Goal: Transaction & Acquisition: Book appointment/travel/reservation

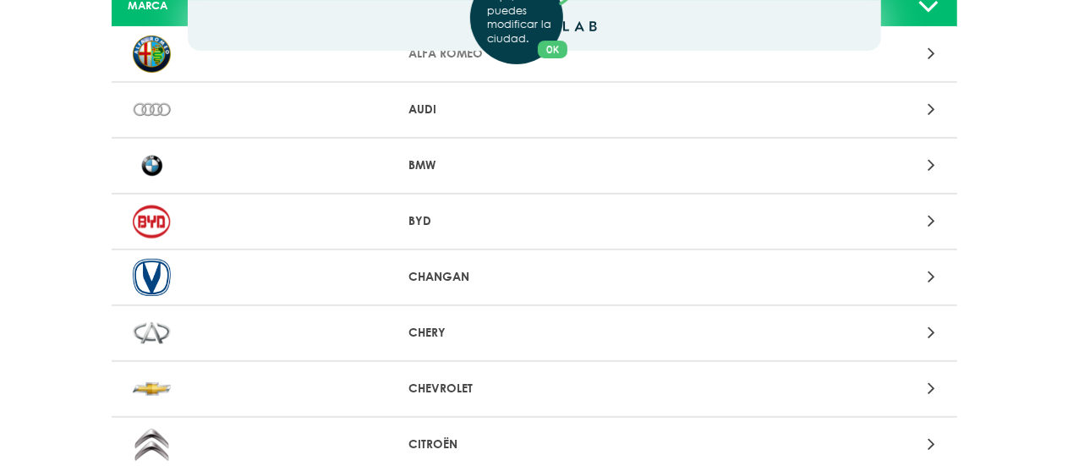
scroll to position [168, 0]
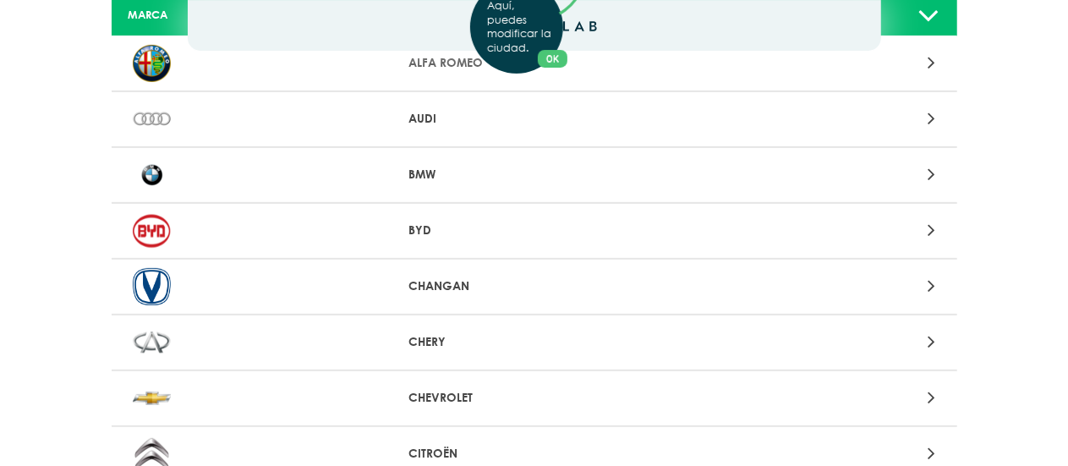
click at [932, 175] on div "Aquí, puedes modificar la ciudad. OK .aex,.bex{fill:none!important;stroke:#50c4…" at bounding box center [534, 65] width 1068 height 466
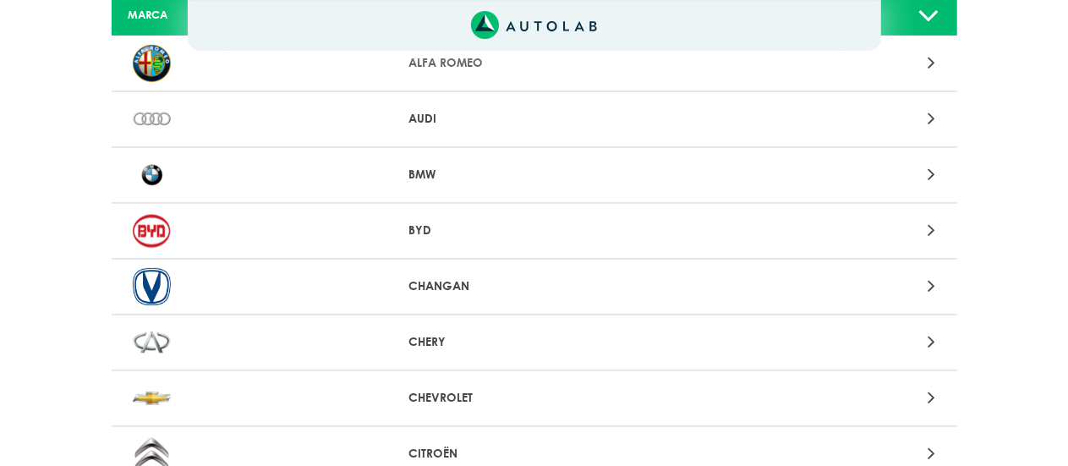
click at [432, 170] on p "BMW" at bounding box center [533, 175] width 251 height 18
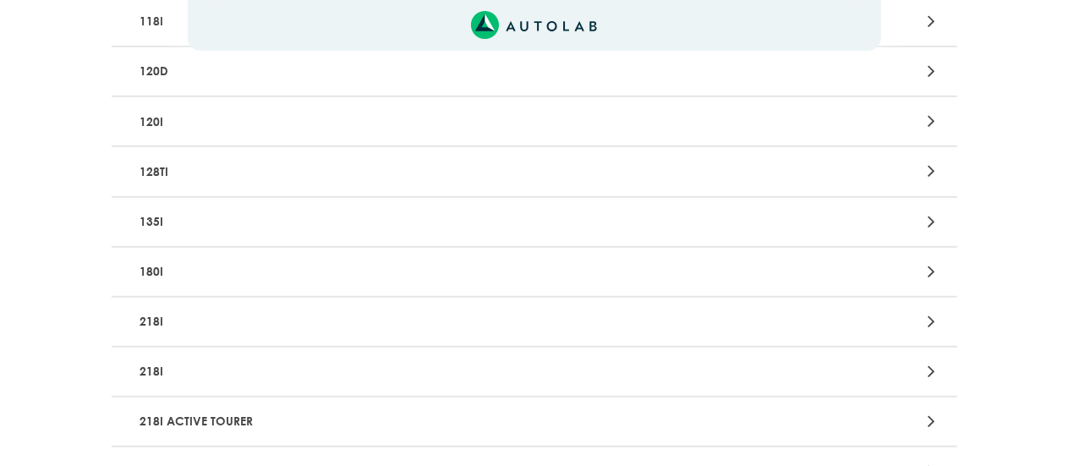
scroll to position [357, 0]
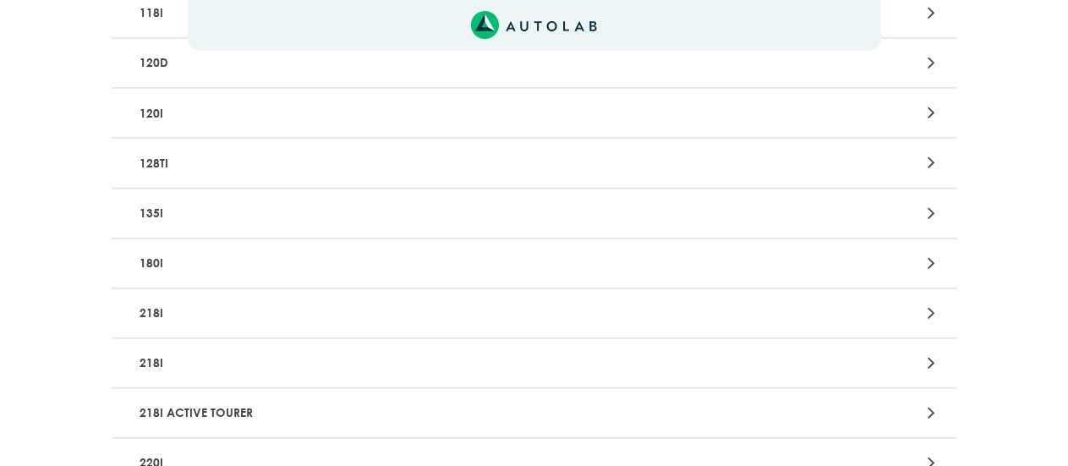
click at [932, 416] on icon at bounding box center [931, 413] width 8 height 22
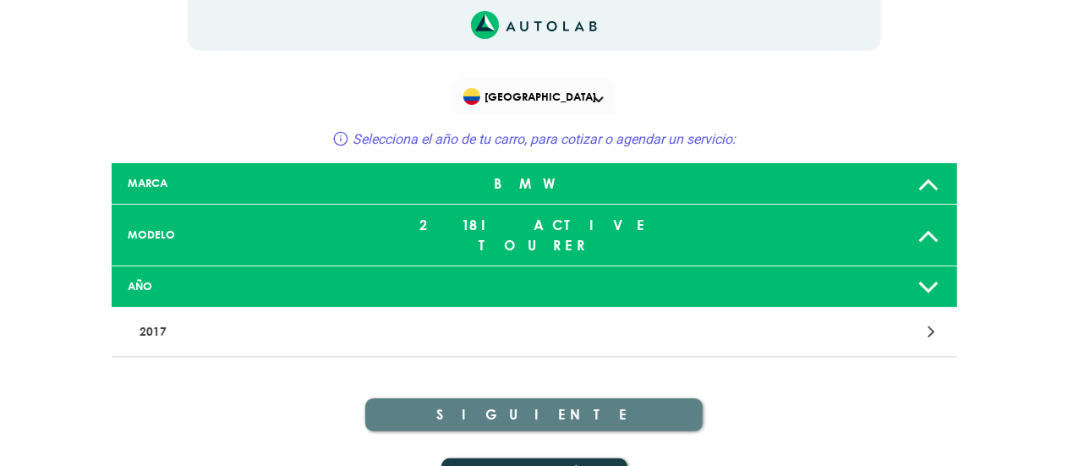
click at [932, 270] on icon at bounding box center [929, 287] width 22 height 34
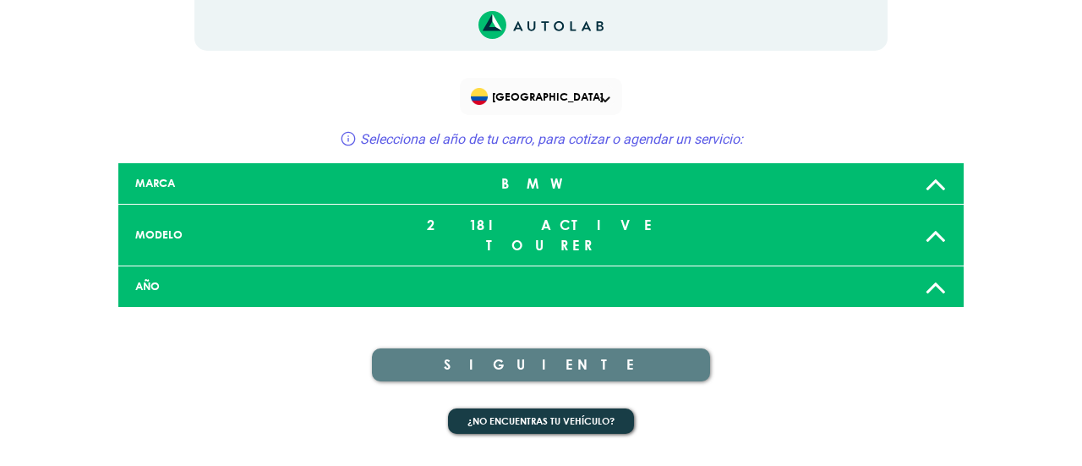
click at [937, 275] on icon at bounding box center [936, 287] width 22 height 34
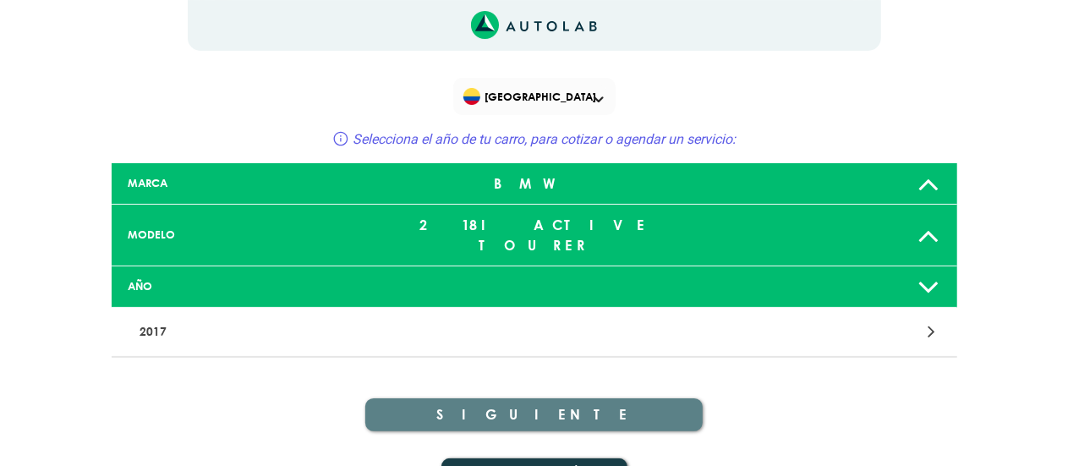
click at [930, 320] on icon at bounding box center [931, 331] width 8 height 22
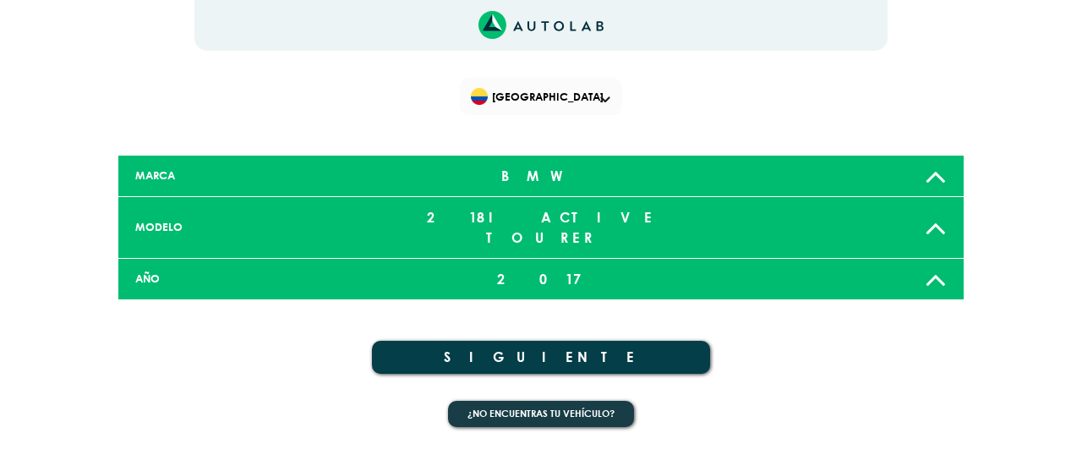
click at [933, 262] on icon at bounding box center [936, 279] width 22 height 34
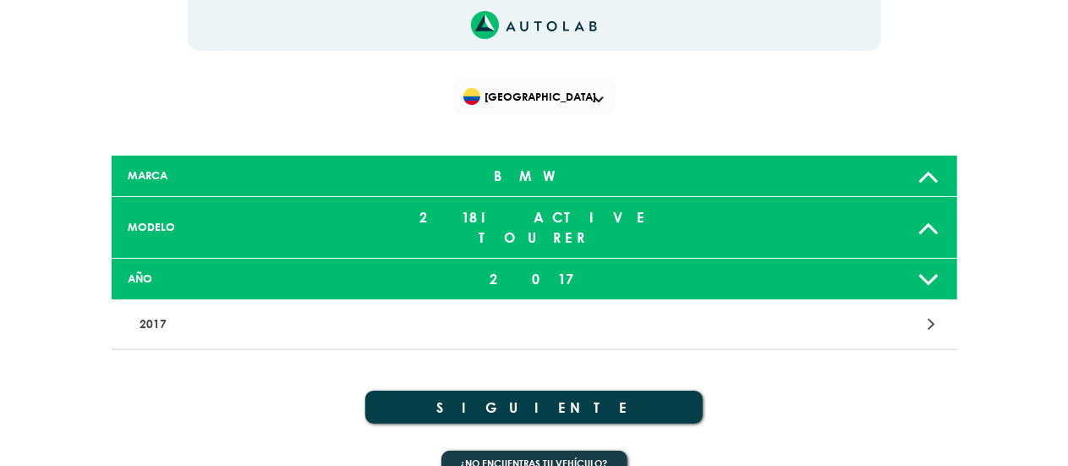
click at [151, 309] on p "2017" at bounding box center [396, 324] width 527 height 31
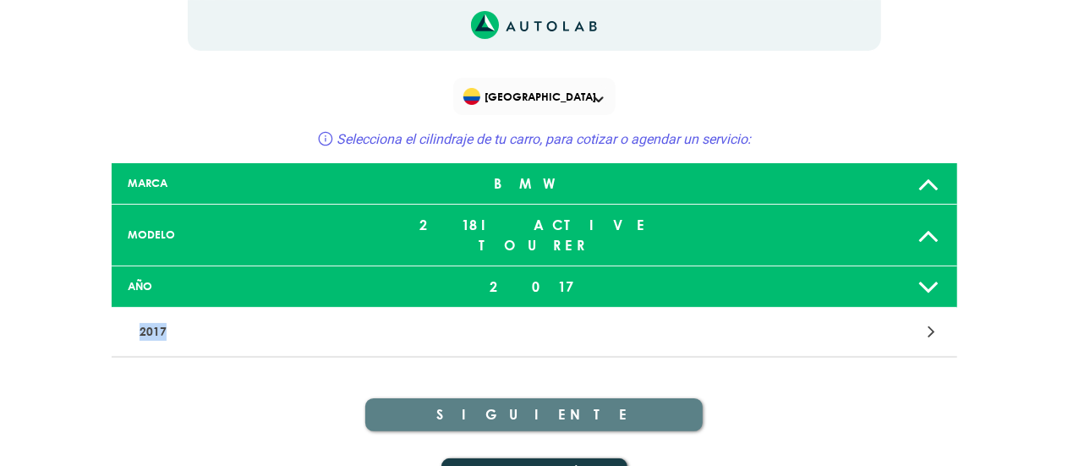
click at [151, 316] on p "2017" at bounding box center [396, 331] width 527 height 31
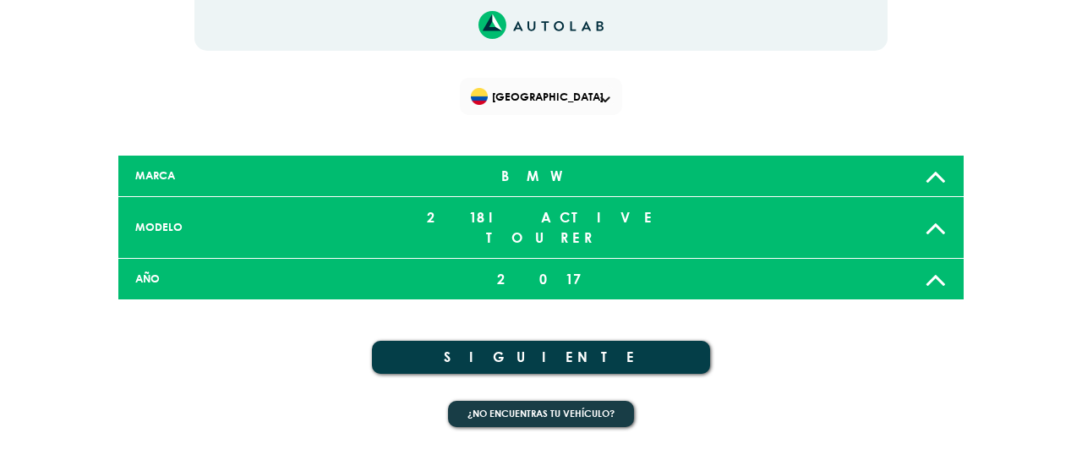
click at [940, 262] on icon at bounding box center [936, 279] width 22 height 34
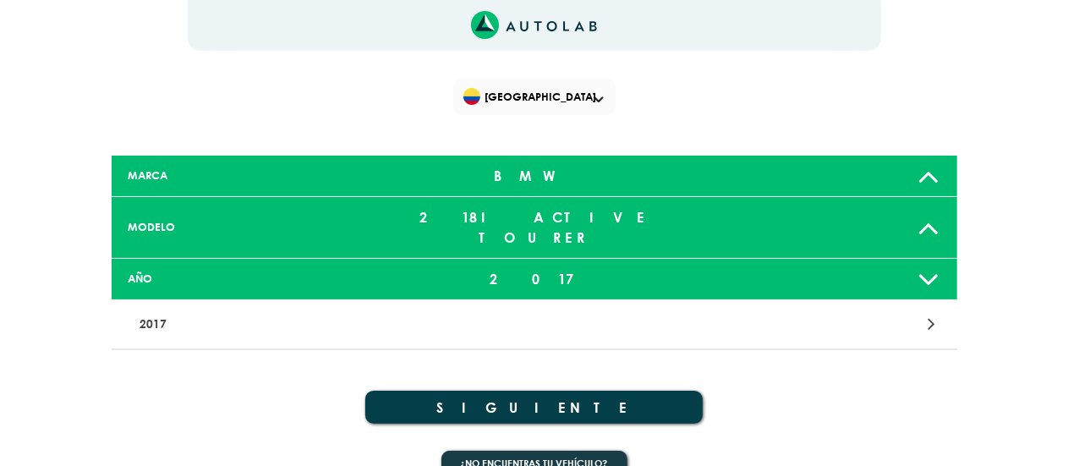
click at [930, 313] on icon at bounding box center [931, 324] width 8 height 22
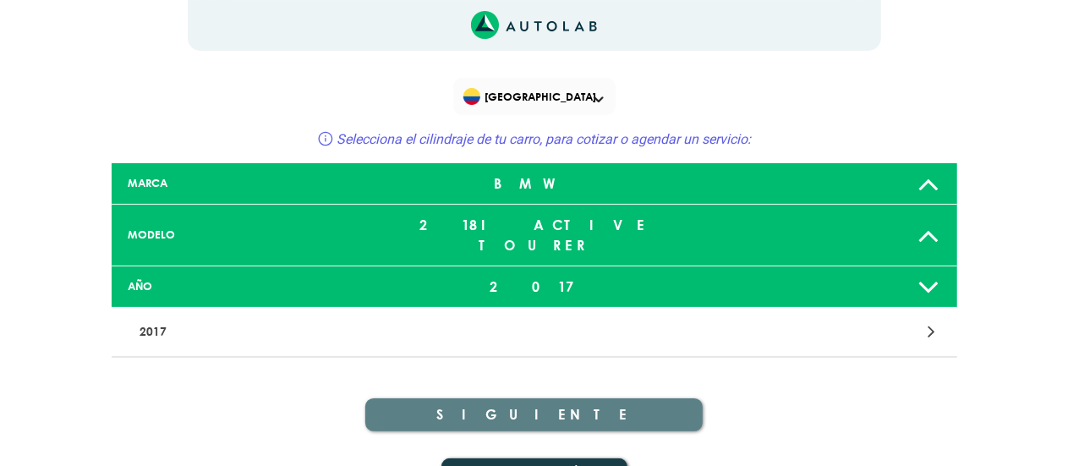
click at [930, 320] on icon at bounding box center [931, 331] width 8 height 22
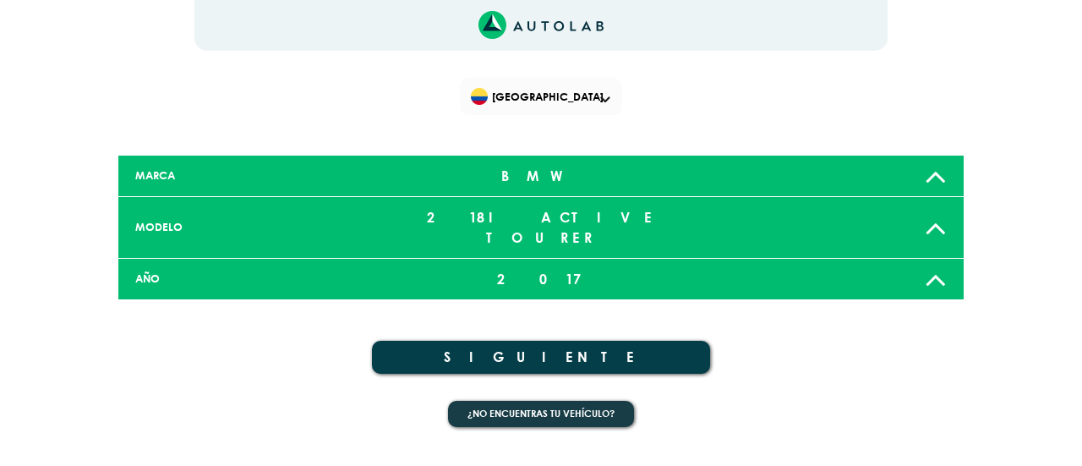
click at [932, 262] on icon at bounding box center [936, 279] width 22 height 34
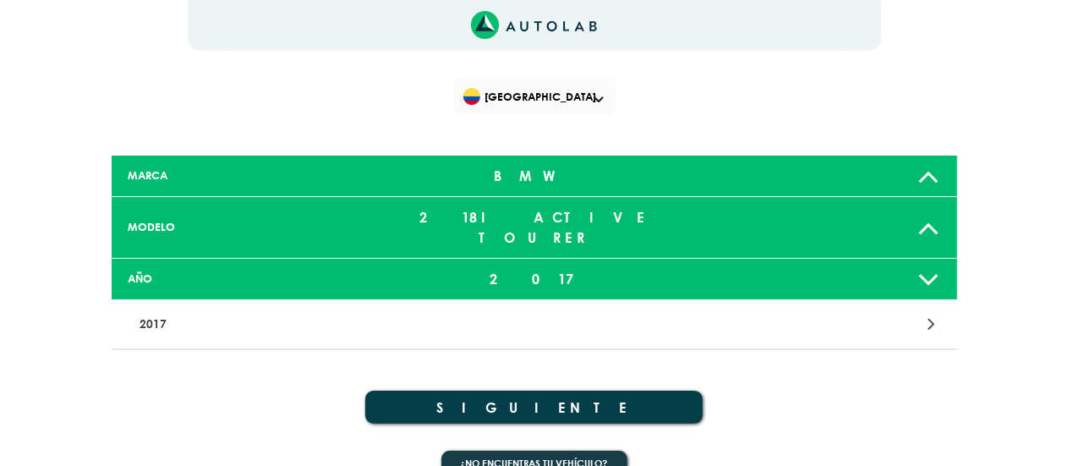
click at [932, 313] on icon at bounding box center [931, 324] width 8 height 22
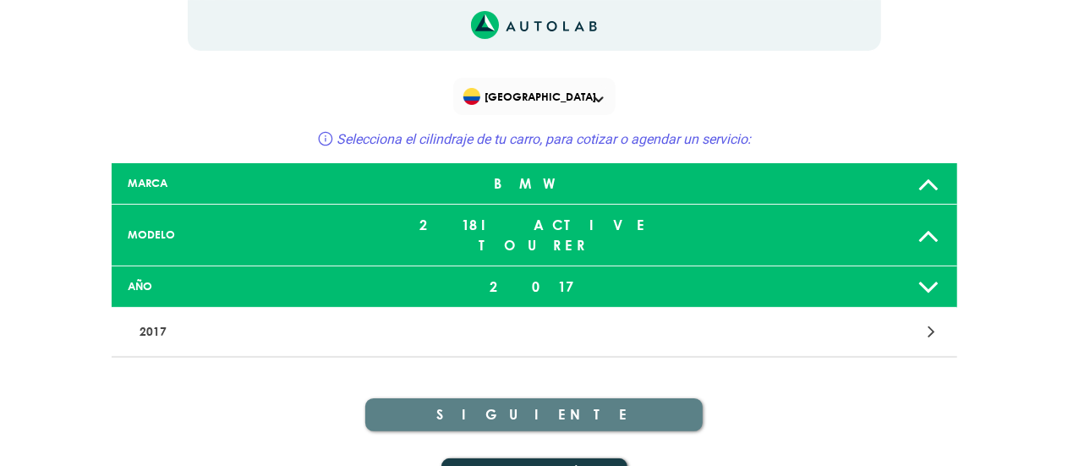
click at [927, 270] on icon at bounding box center [929, 287] width 22 height 34
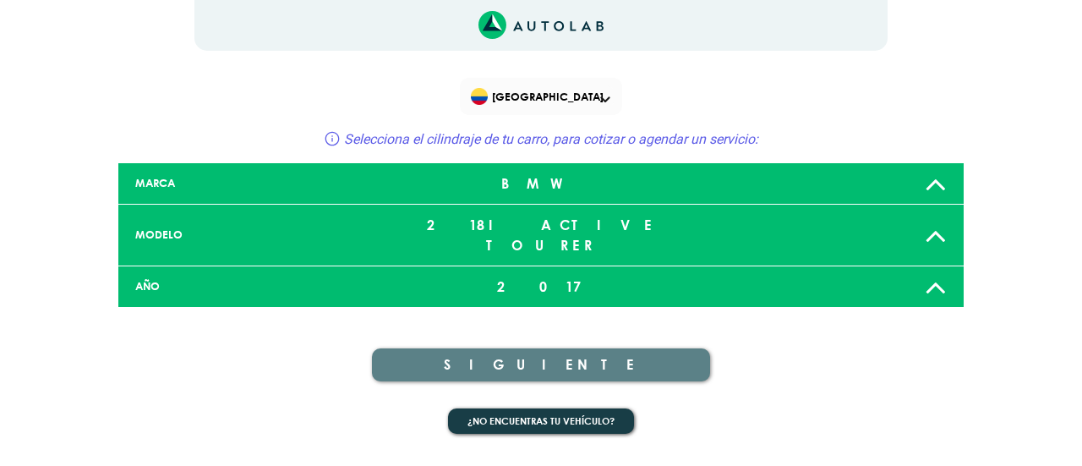
click at [927, 270] on icon at bounding box center [936, 287] width 22 height 34
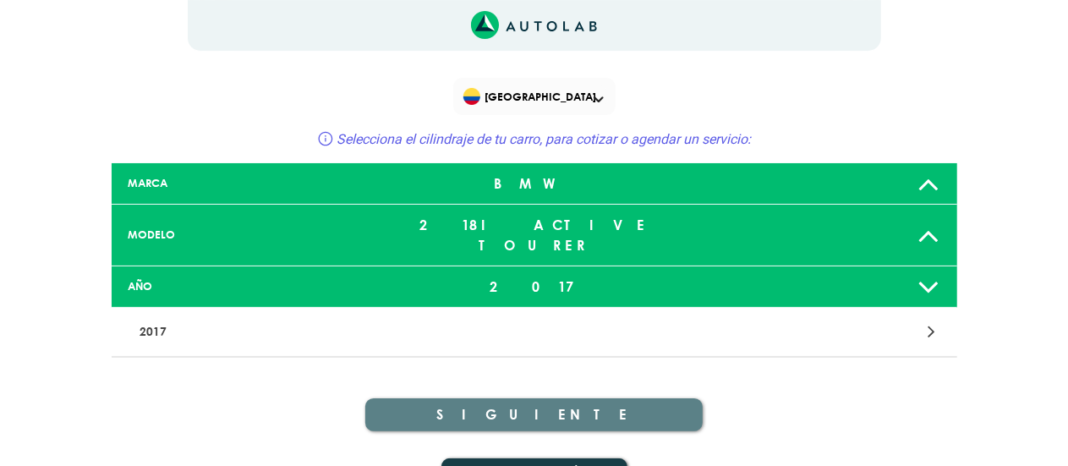
click at [150, 316] on p "2017" at bounding box center [396, 331] width 527 height 31
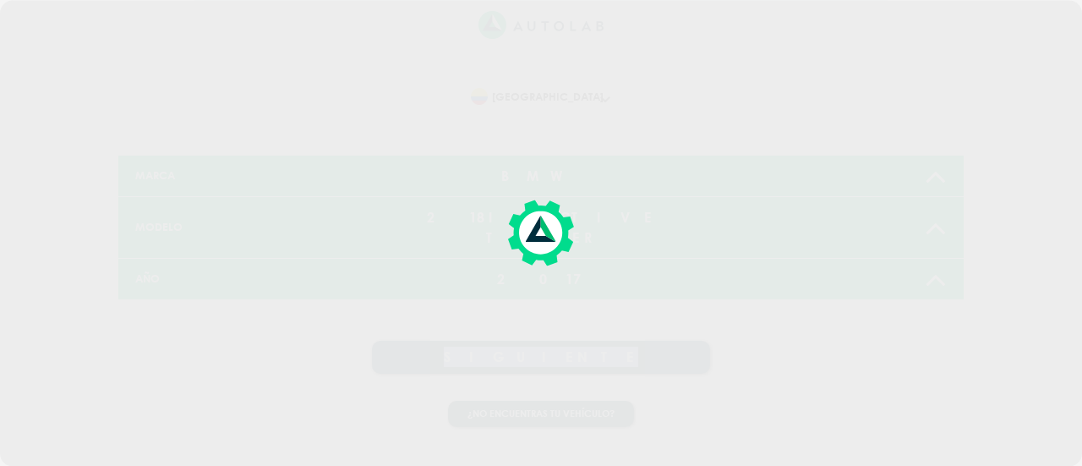
click at [150, 315] on div "× ¡Reserva tranquilo! Sin datos de tarjeta ni pagos Aquí puedes ver tus servici…" at bounding box center [541, 223] width 1082 height 447
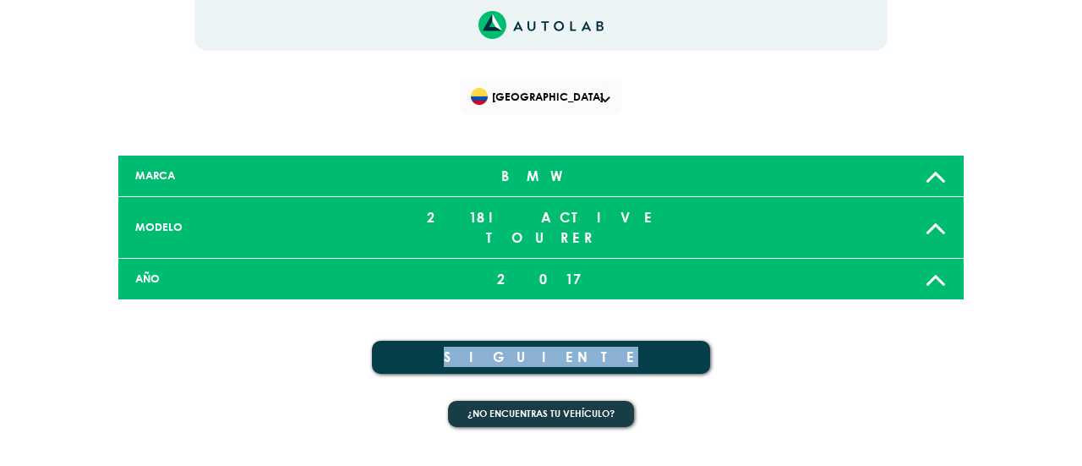
click at [544, 341] on button "SIGUIENTE" at bounding box center [541, 357] width 338 height 33
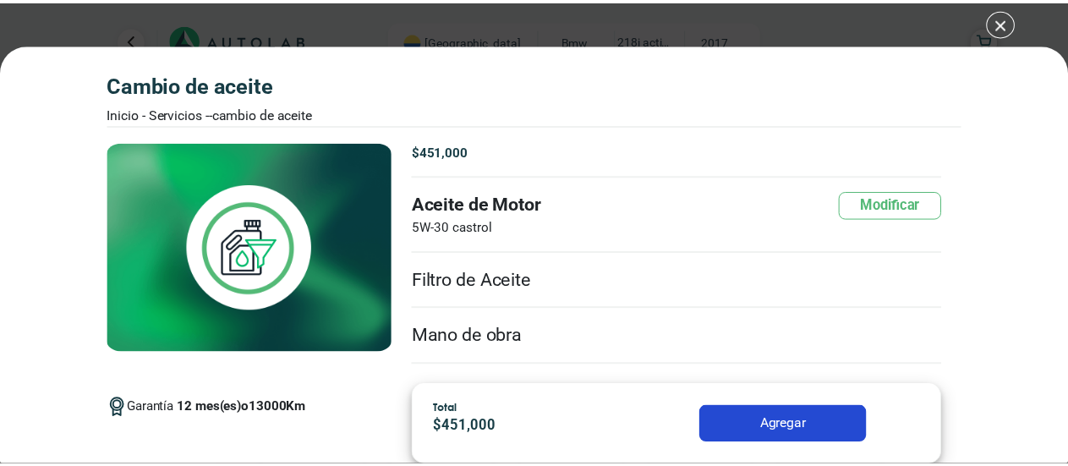
scroll to position [6, 0]
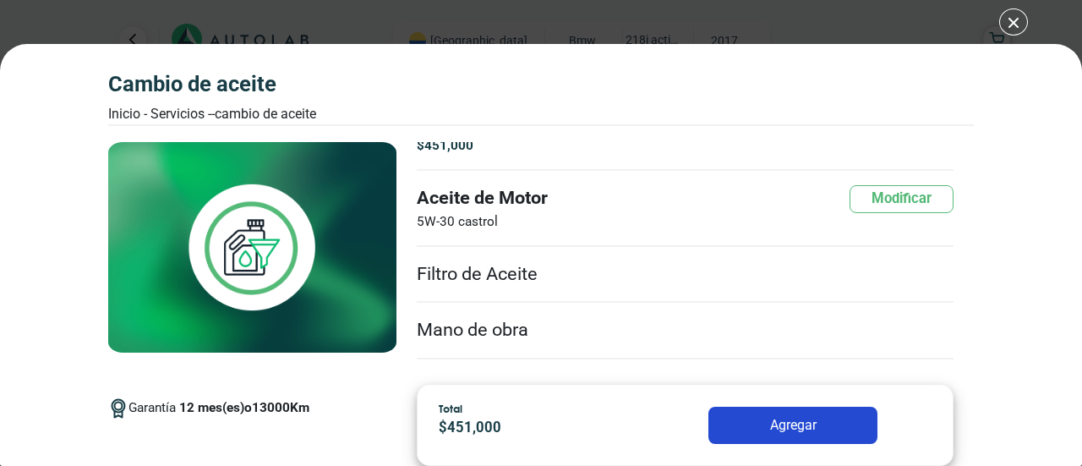
click at [805, 422] on button "Agregar" at bounding box center [792, 425] width 169 height 37
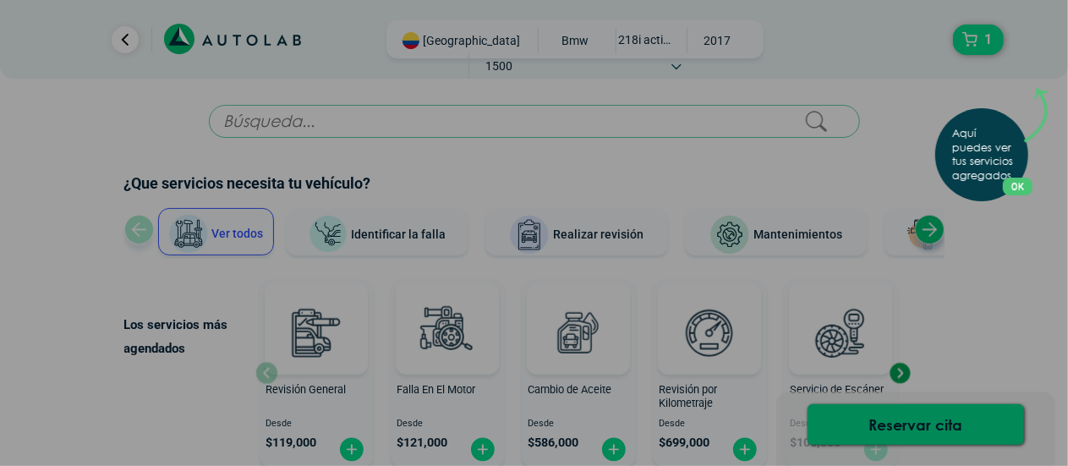
click at [644, 48] on div "Aquí puedes ver tus servicios agregados. OK .aex,.bex{fill:none!important;strok…" at bounding box center [534, 233] width 1068 height 466
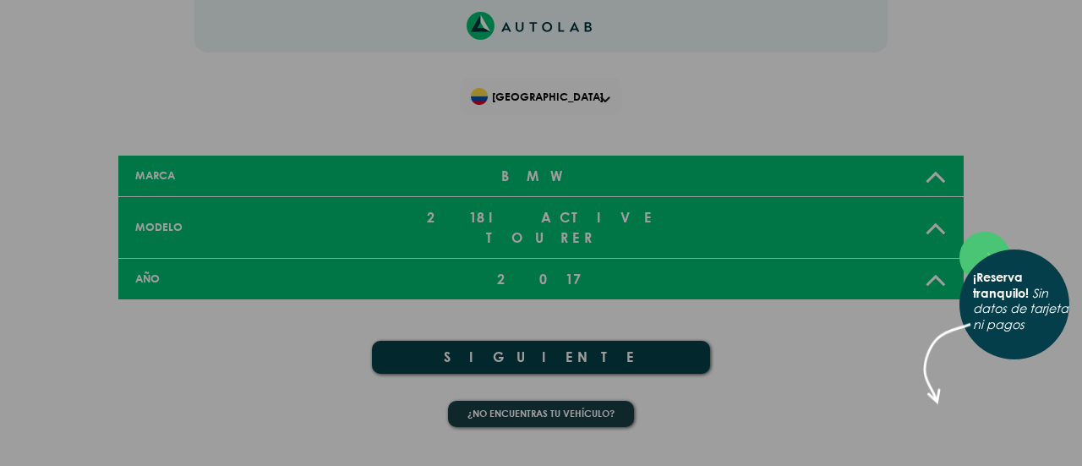
click at [943, 266] on div "× ¡Reserva tranquilo! Sin datos de tarjeta ni pagos" at bounding box center [541, 233] width 1082 height 466
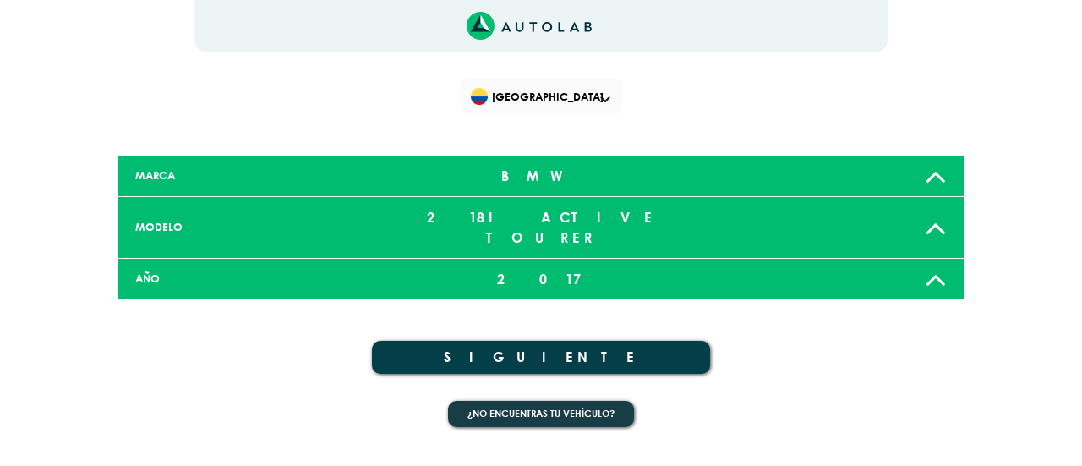
click at [943, 266] on icon at bounding box center [936, 279] width 22 height 34
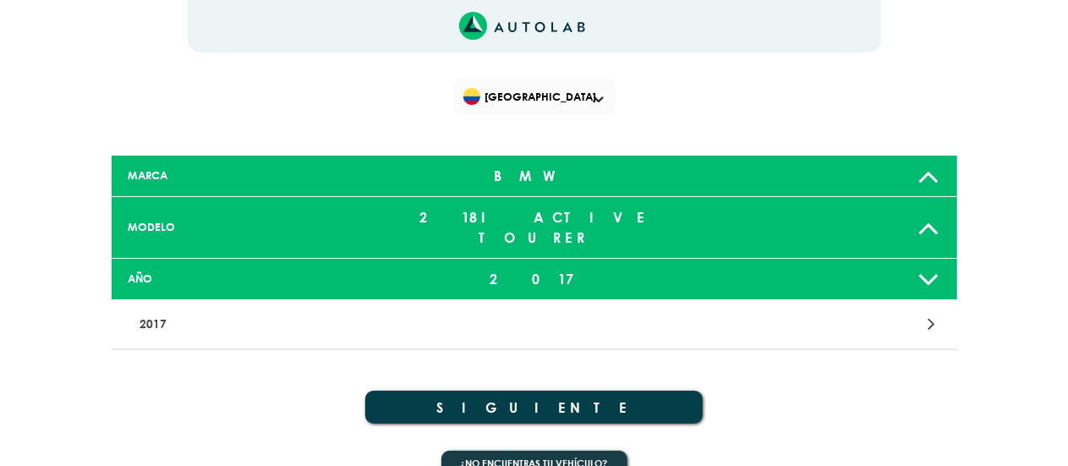
click at [931, 313] on icon at bounding box center [931, 324] width 8 height 22
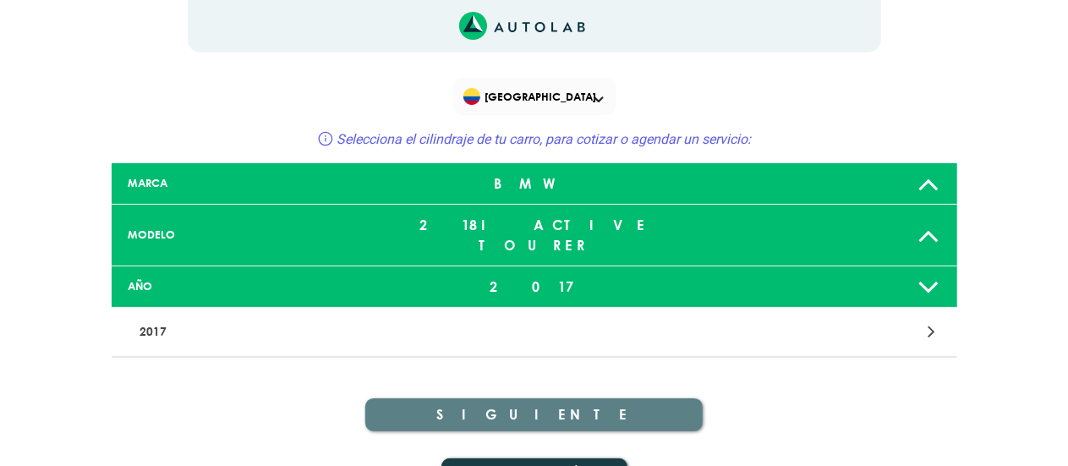
click at [931, 320] on icon at bounding box center [931, 331] width 8 height 22
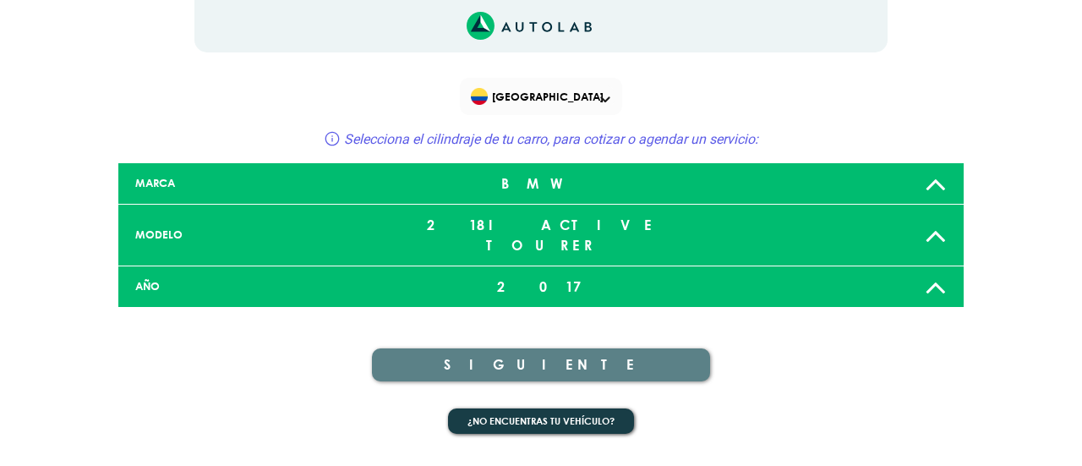
click at [931, 309] on div "SIGUIENTE" at bounding box center [540, 351] width 845 height 87
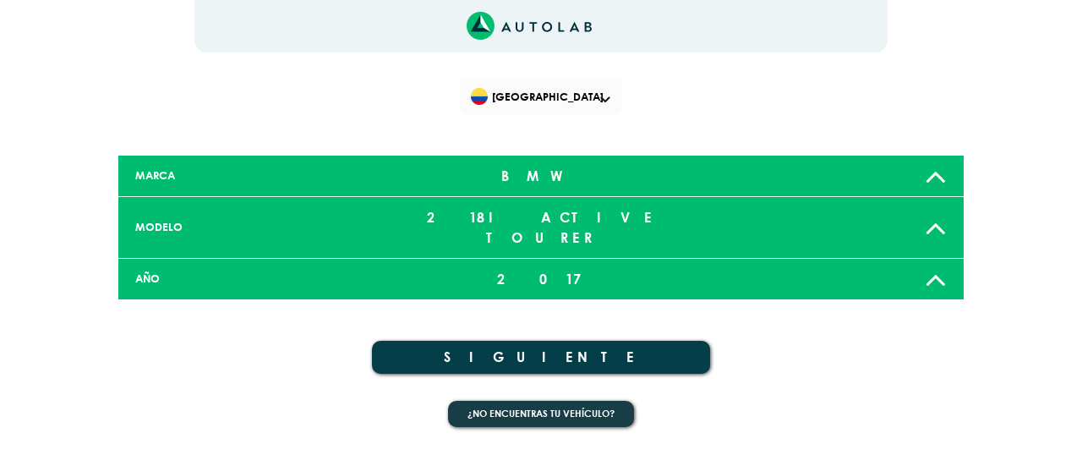
click at [525, 341] on button "SIGUIENTE" at bounding box center [541, 357] width 338 height 33
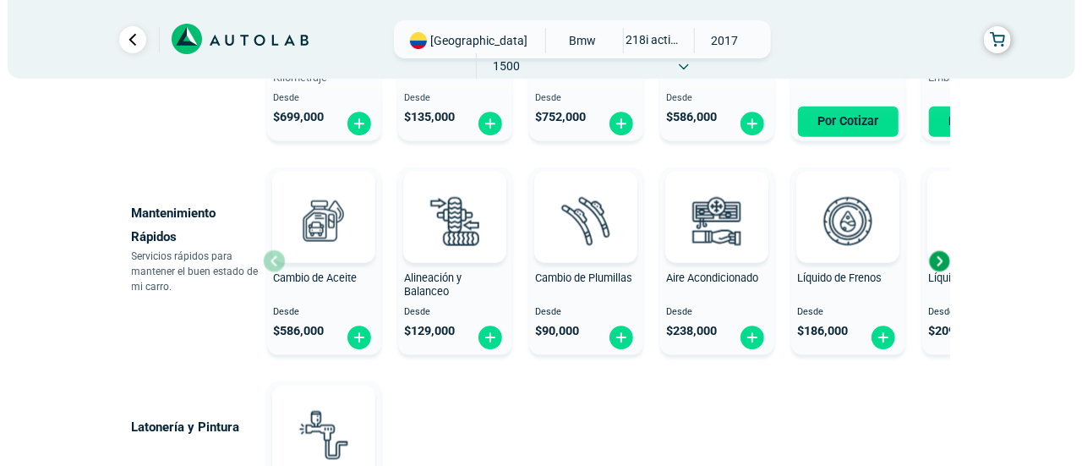
scroll to position [969, 0]
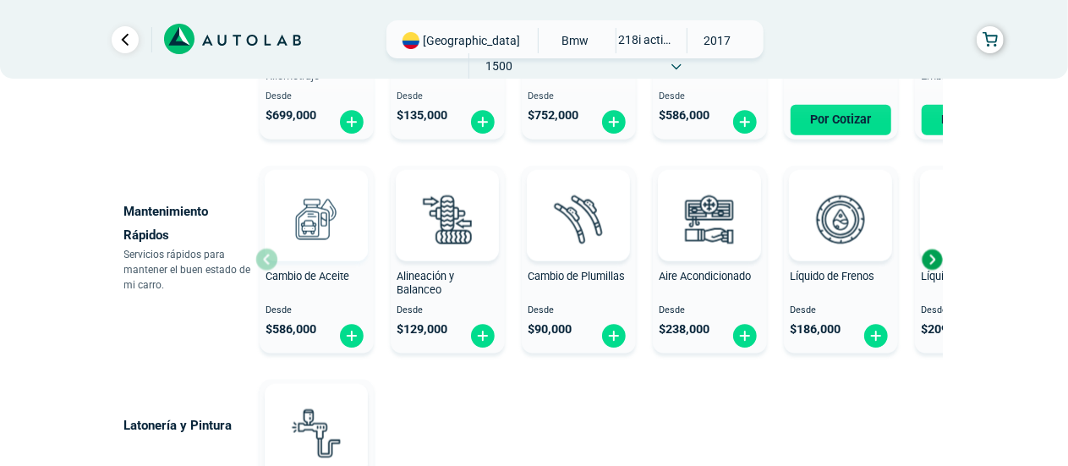
click at [306, 227] on img at bounding box center [316, 219] width 74 height 74
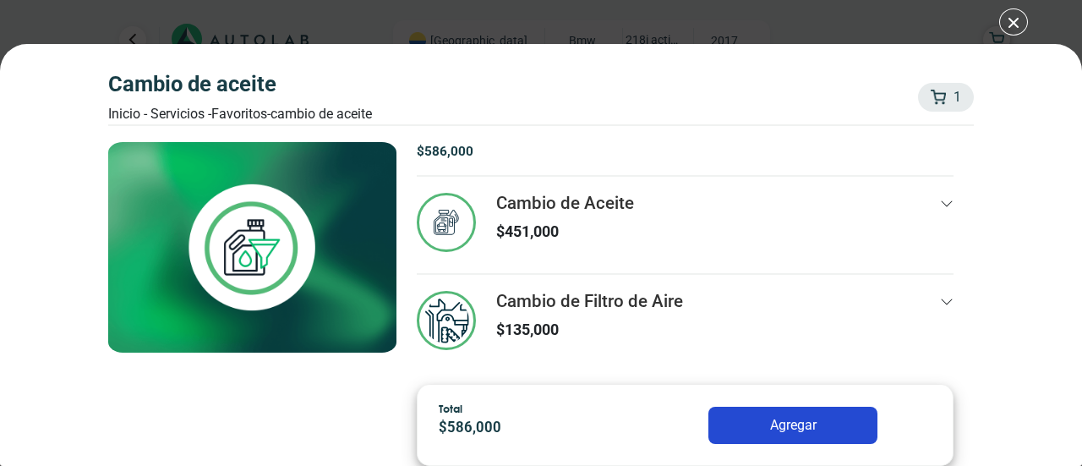
click at [945, 96] on div "1" at bounding box center [946, 97] width 56 height 29
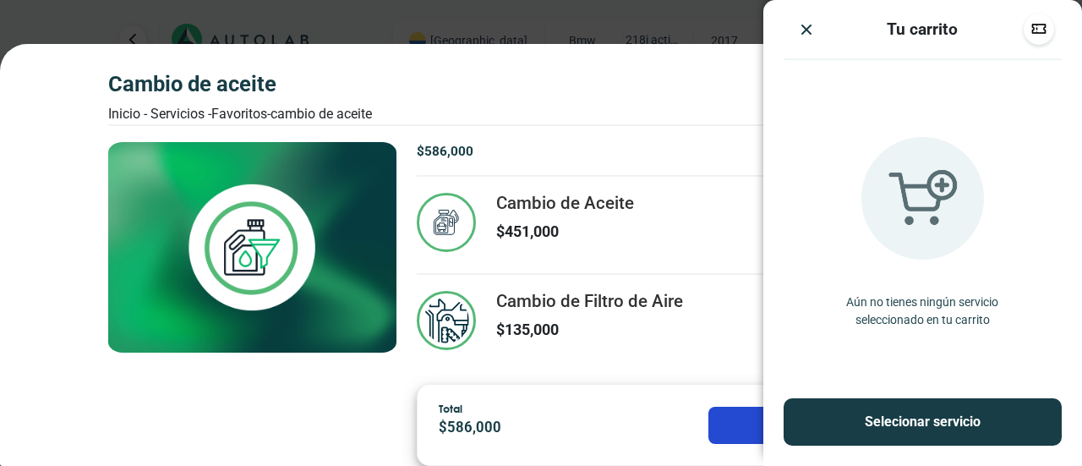
click at [943, 428] on button "Selecionar servicio" at bounding box center [923, 421] width 278 height 47
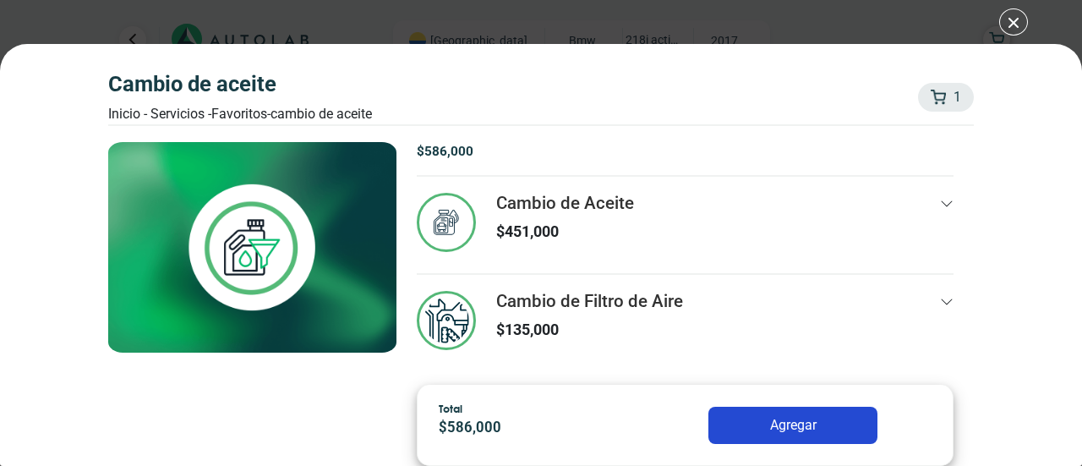
click at [935, 96] on div "1" at bounding box center [946, 97] width 56 height 29
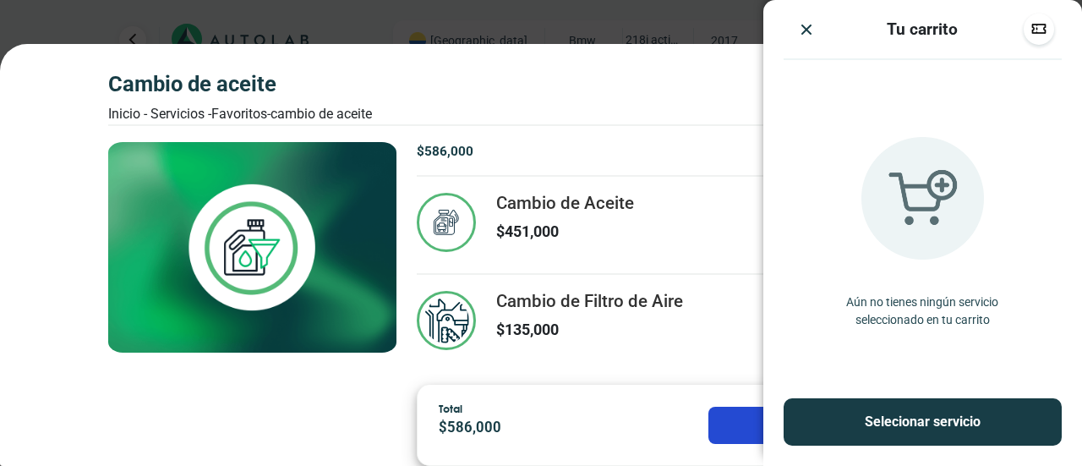
click at [903, 421] on button "Selecionar servicio" at bounding box center [923, 421] width 278 height 47
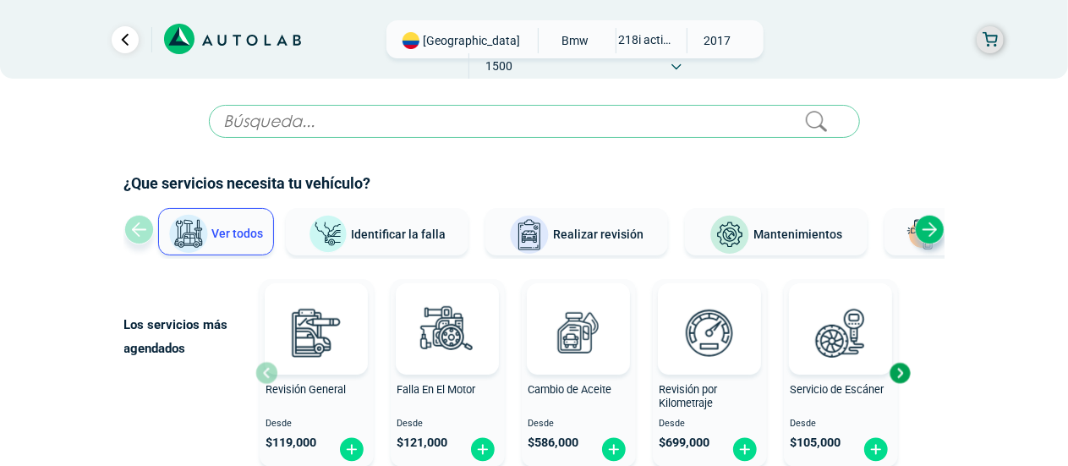
click at [998, 37] on button "button" at bounding box center [989, 39] width 27 height 27
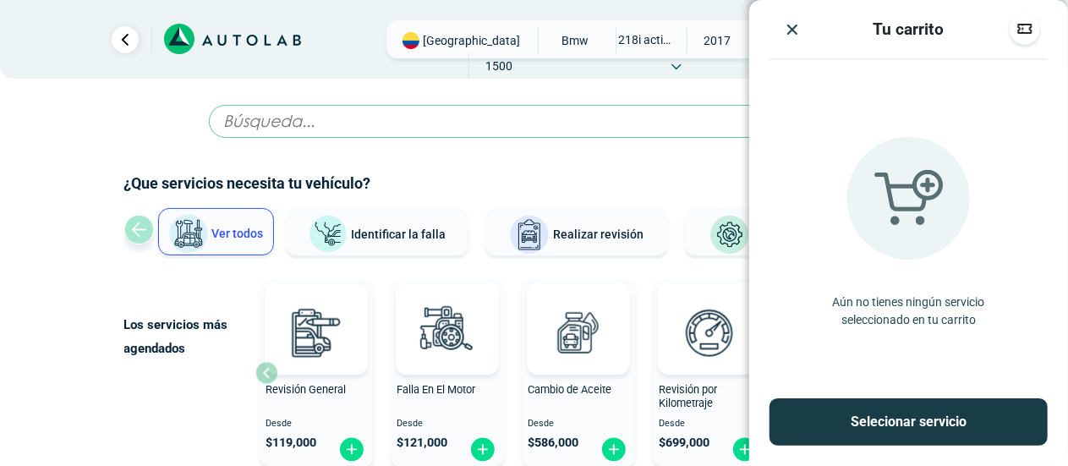
click at [582, 108] on input "text" at bounding box center [534, 121] width 651 height 33
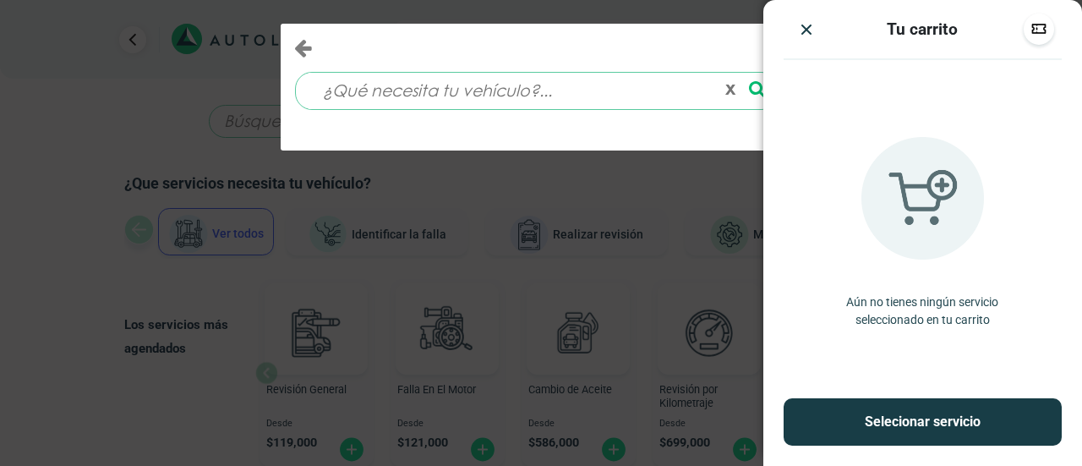
click at [802, 33] on img "Close" at bounding box center [806, 29] width 17 height 17
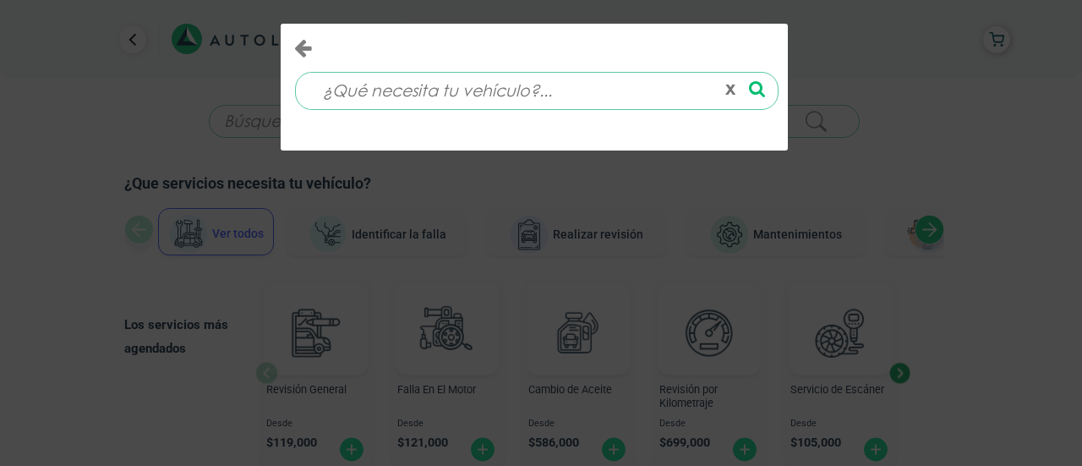
click at [727, 95] on button "x" at bounding box center [731, 90] width 24 height 29
click at [731, 90] on button "x" at bounding box center [731, 90] width 24 height 29
click at [368, 96] on input at bounding box center [512, 91] width 407 height 36
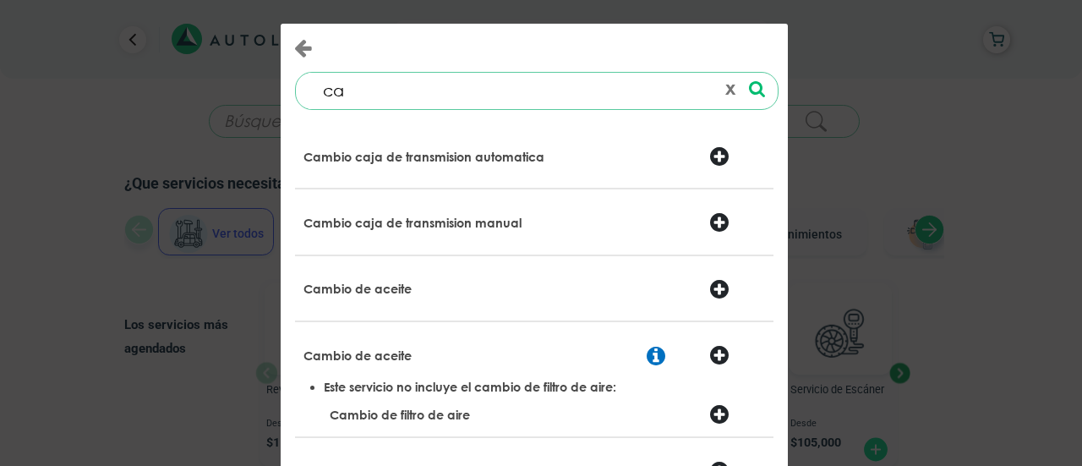
type input "ca"
click at [375, 293] on p "Cambio de aceite" at bounding box center [357, 289] width 108 height 17
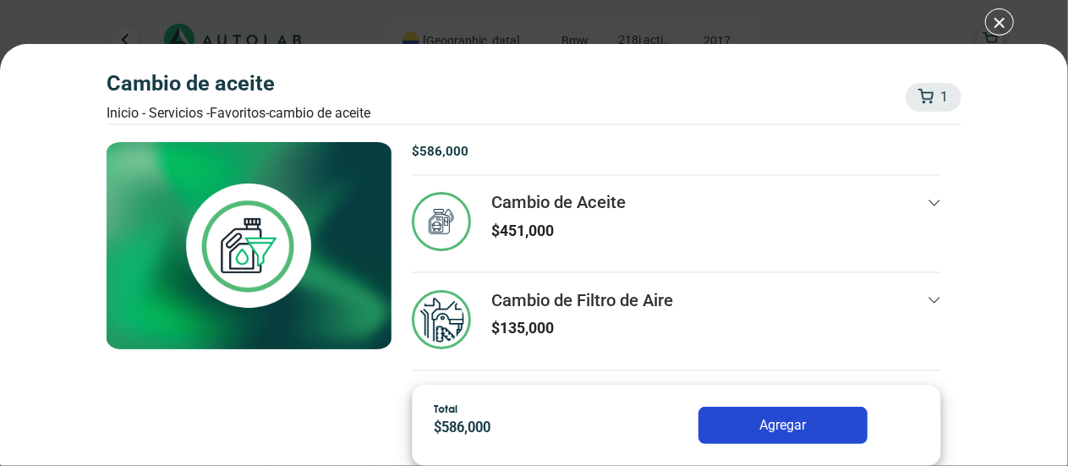
click at [765, 432] on button "Agregar" at bounding box center [782, 425] width 169 height 37
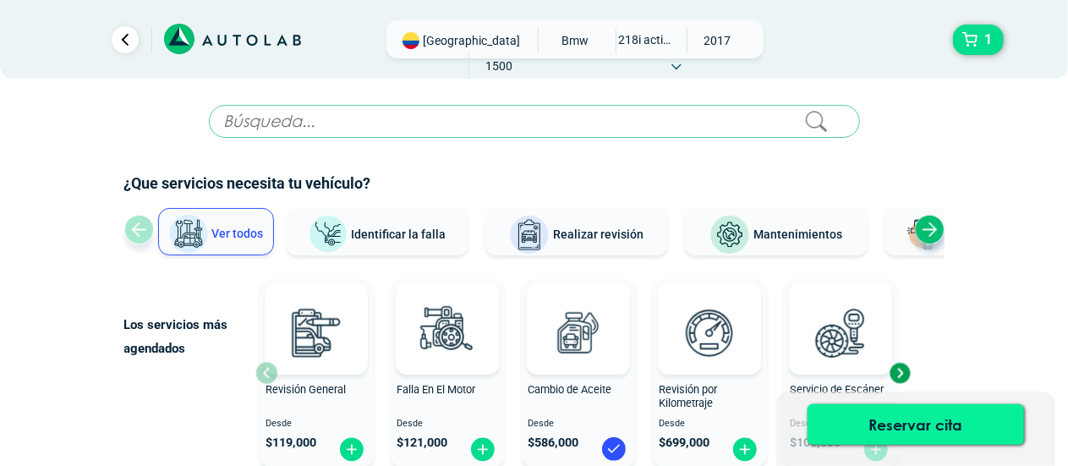
click at [881, 428] on button "Reservar cita" at bounding box center [915, 424] width 216 height 41
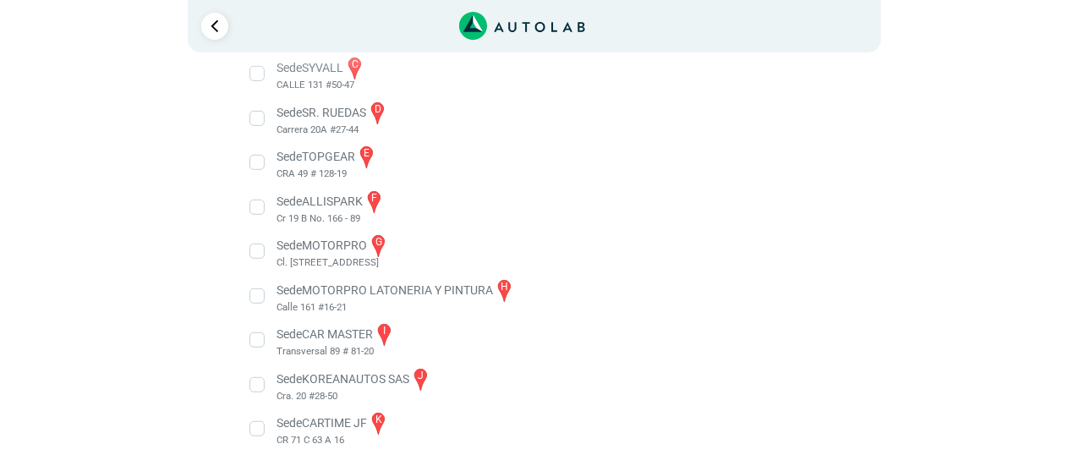
scroll to position [418, 0]
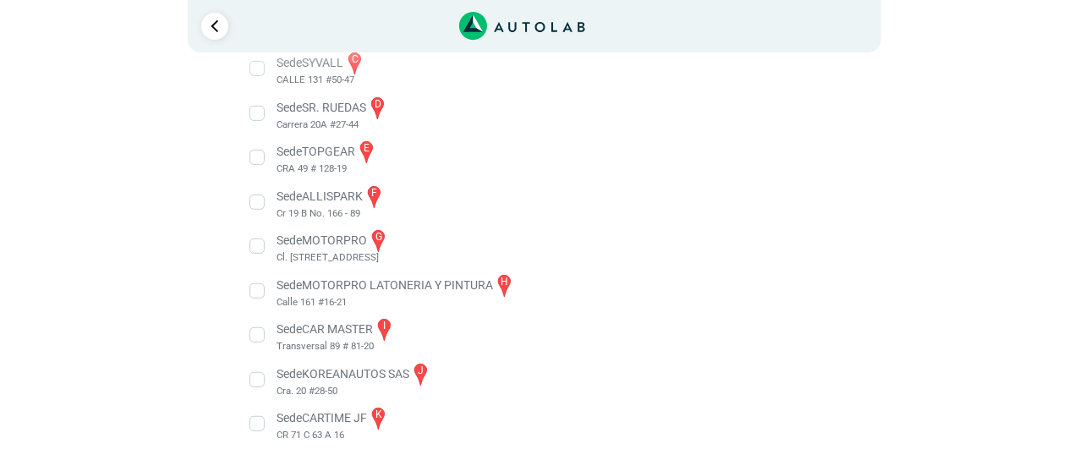
click at [257, 248] on li "Sede MOTORPRO g Cl. [STREET_ADDRESS]" at bounding box center [534, 246] width 593 height 38
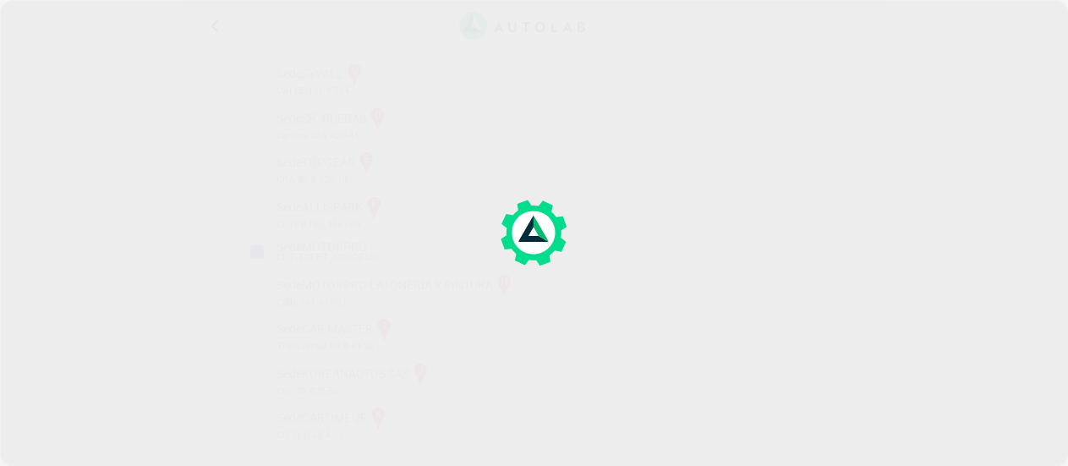
click at [257, 248] on div "× ¡Reserva tranquilo! Sin datos de tarjeta ni pagos Aquí puedes ver tus servici…" at bounding box center [534, 29] width 1068 height 872
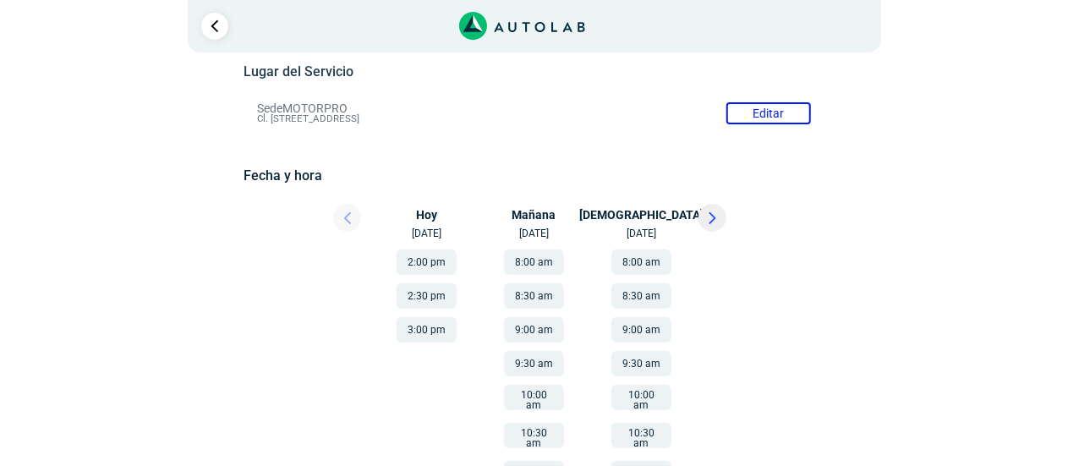
scroll to position [157, 0]
click at [534, 298] on button "8:30 am" at bounding box center [534, 297] width 60 height 25
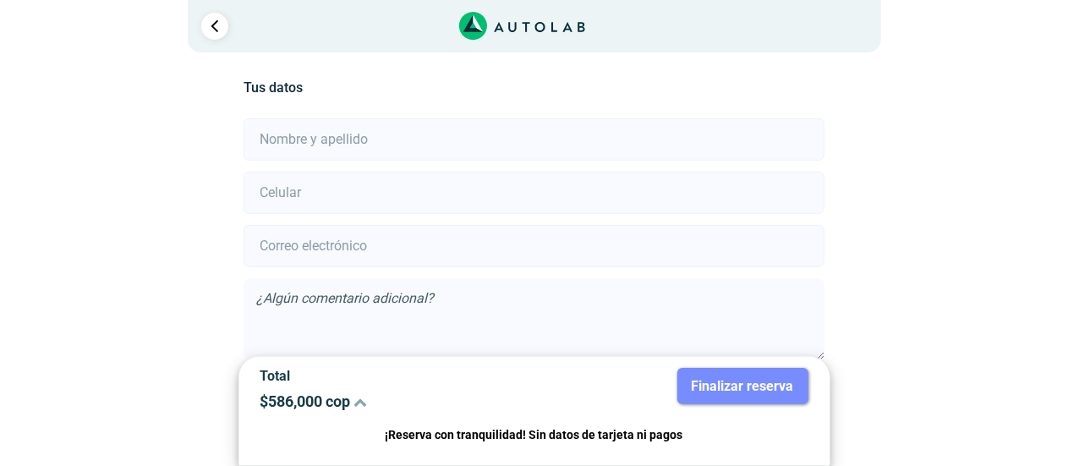
scroll to position [375, 0]
click at [272, 148] on input "text" at bounding box center [533, 136] width 581 height 42
type input "[PERSON_NAME]"
click at [303, 192] on input "number" at bounding box center [533, 189] width 581 height 42
type input "2"
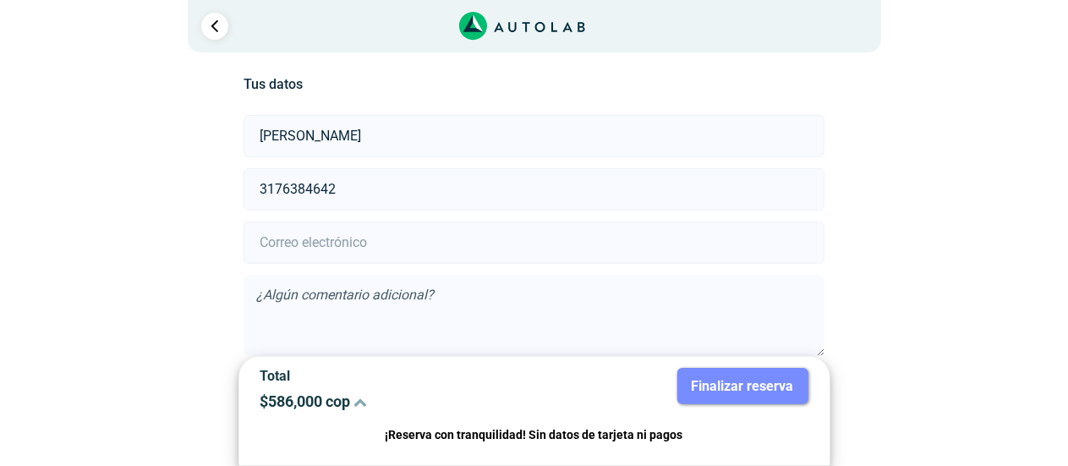
type input "3176384642"
click at [287, 248] on input "email" at bounding box center [533, 242] width 581 height 42
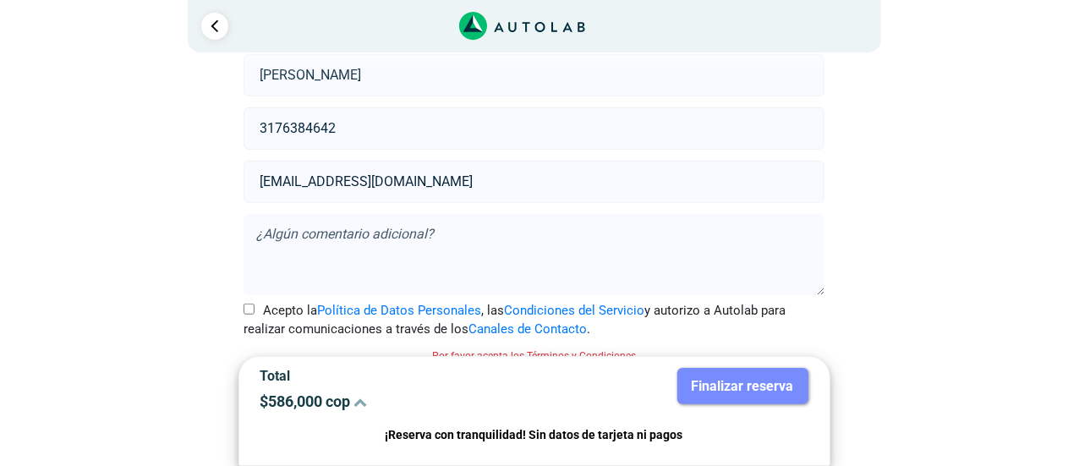
scroll to position [451, 0]
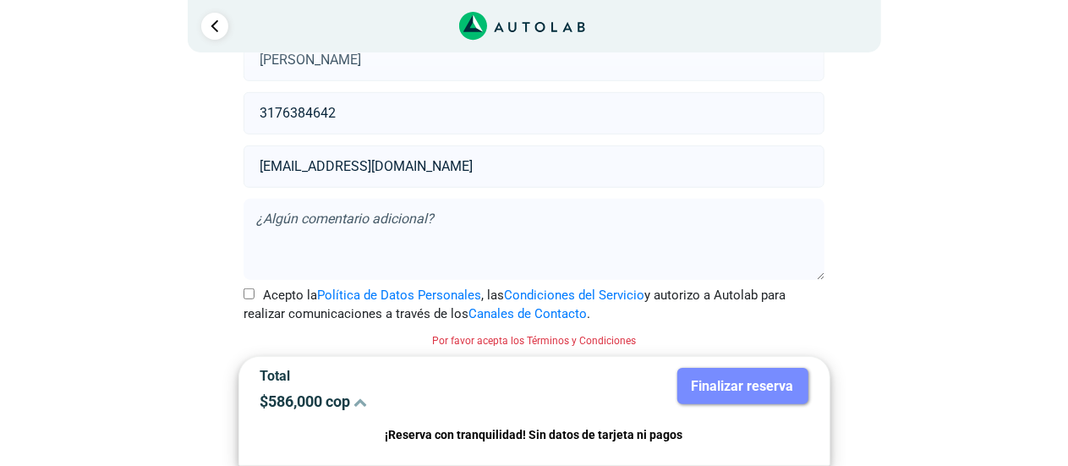
type input "[EMAIL_ADDRESS][DOMAIN_NAME]"
click at [246, 295] on input "Acepto la Política de Datos Personales , las Condiciones del Servicio y autoriz…" at bounding box center [248, 293] width 11 height 11
checkbox input "true"
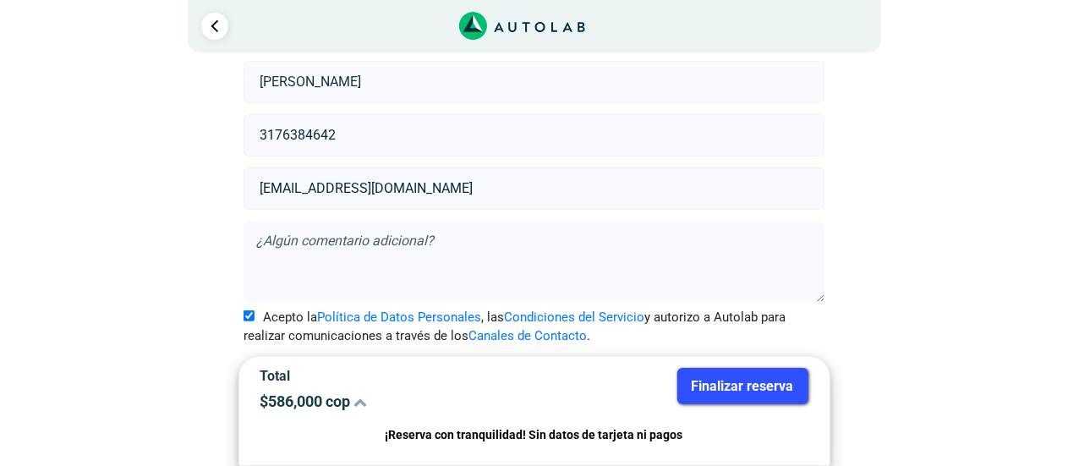
click at [330, 238] on textarea at bounding box center [533, 261] width 581 height 81
type textarea "Cambio de aceite"
click at [733, 391] on button "Finalizar reserva" at bounding box center [742, 386] width 131 height 36
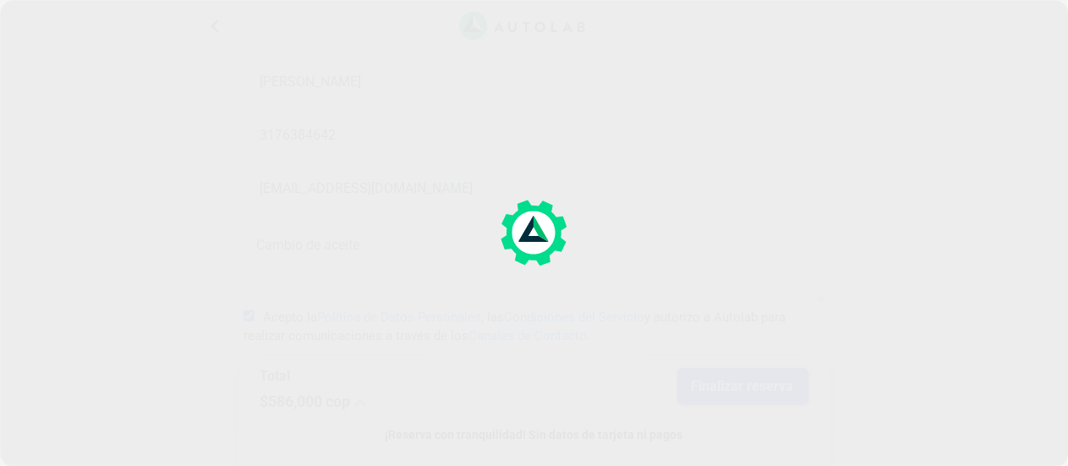
scroll to position [0, 0]
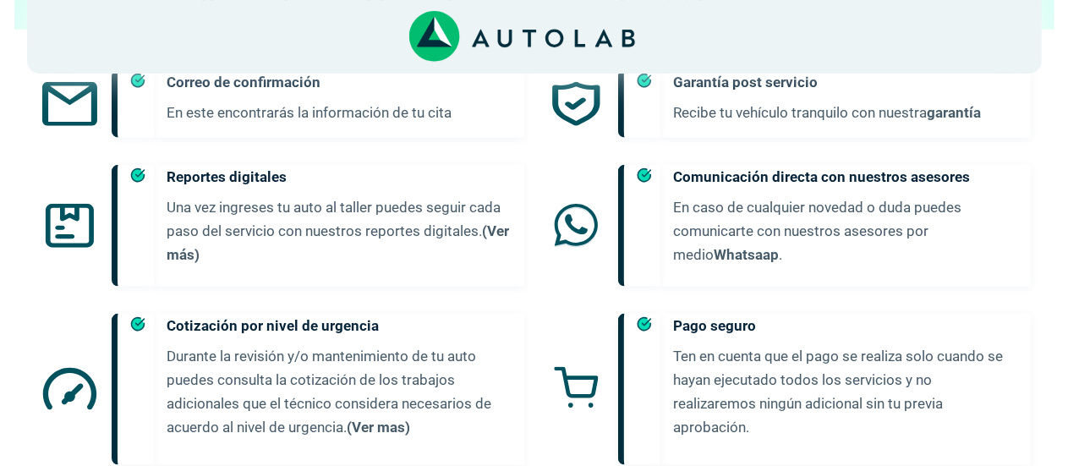
scroll to position [935, 0]
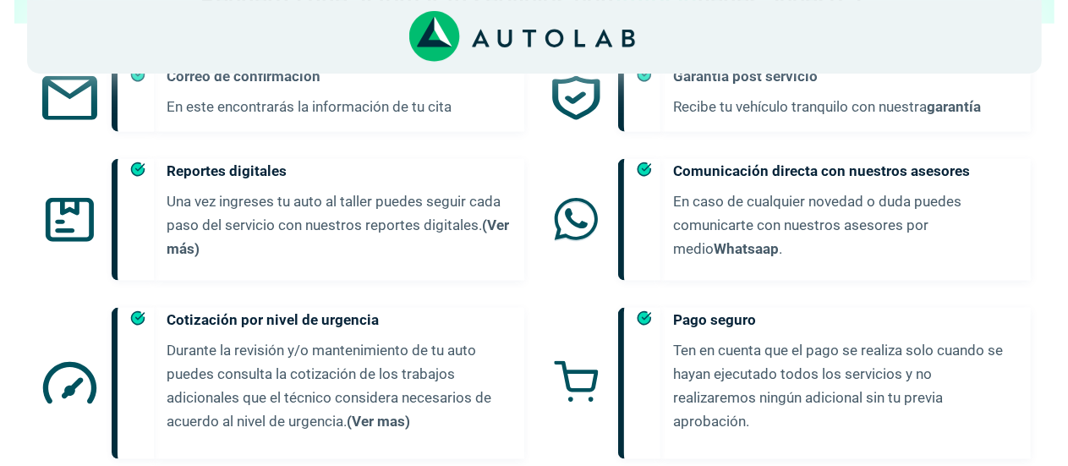
drag, startPoint x: 1064, startPoint y: 371, endPoint x: 1069, endPoint y: 402, distance: 30.9
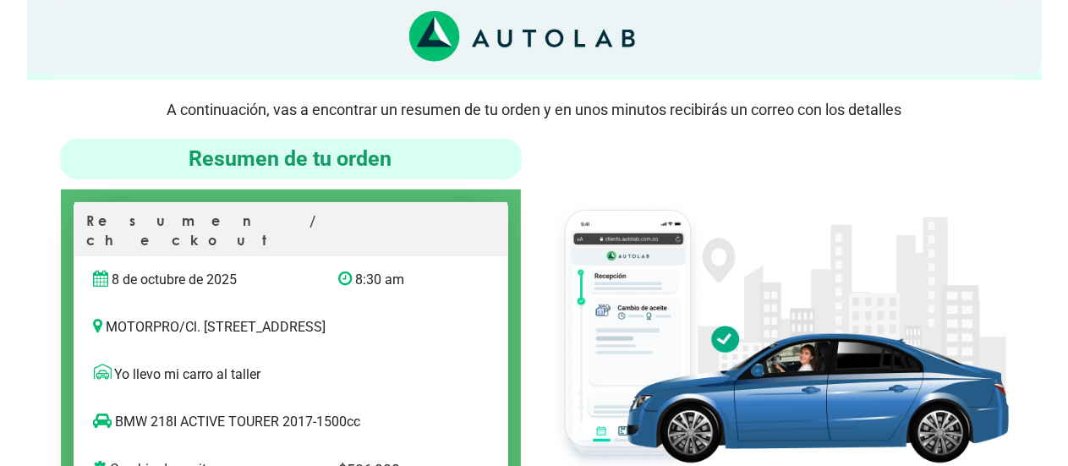
scroll to position [0, 0]
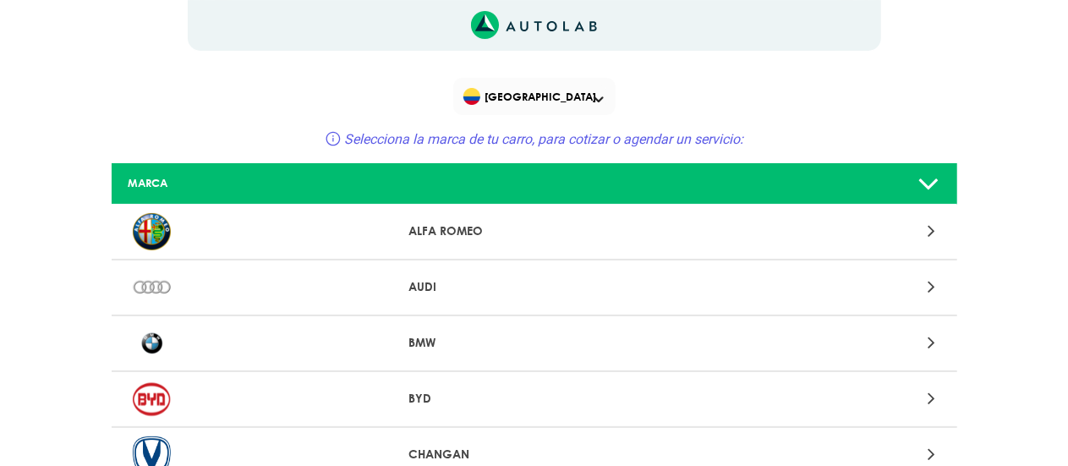
click at [922, 346] on div at bounding box center [810, 342] width 276 height 23
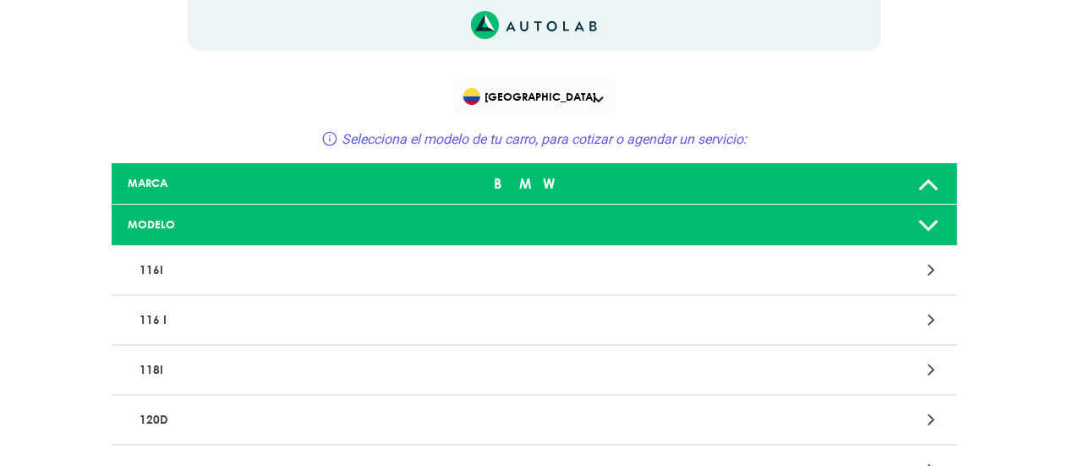
click at [929, 224] on icon at bounding box center [929, 225] width 22 height 34
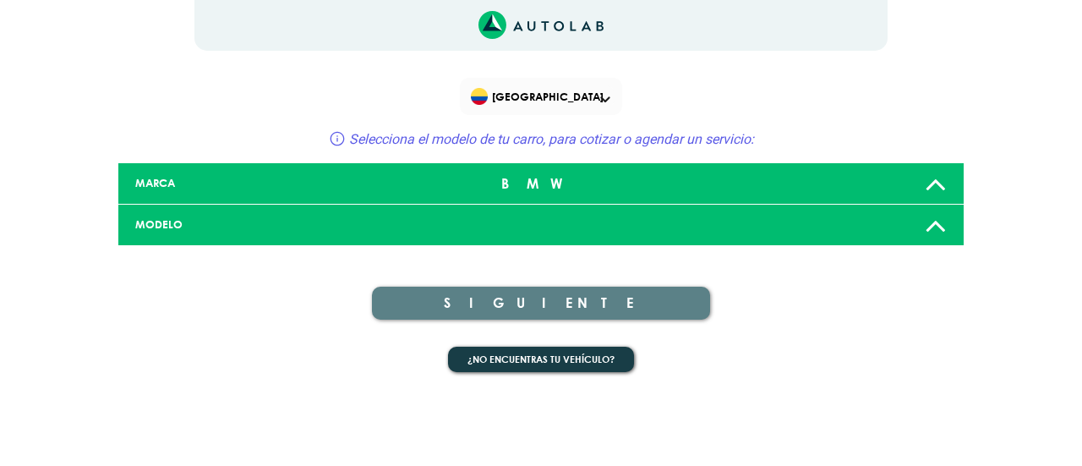
click at [929, 224] on icon at bounding box center [936, 225] width 22 height 34
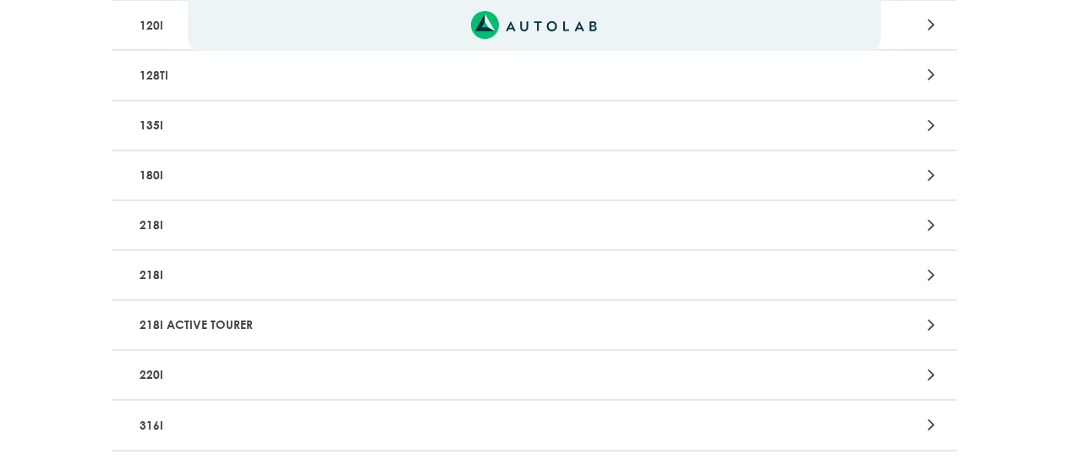
scroll to position [457, 0]
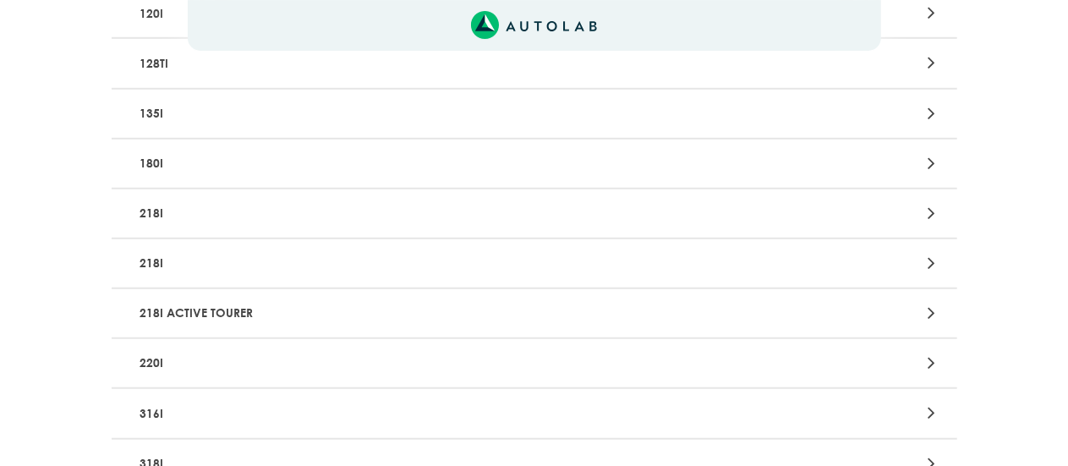
click at [859, 324] on div at bounding box center [810, 313] width 276 height 23
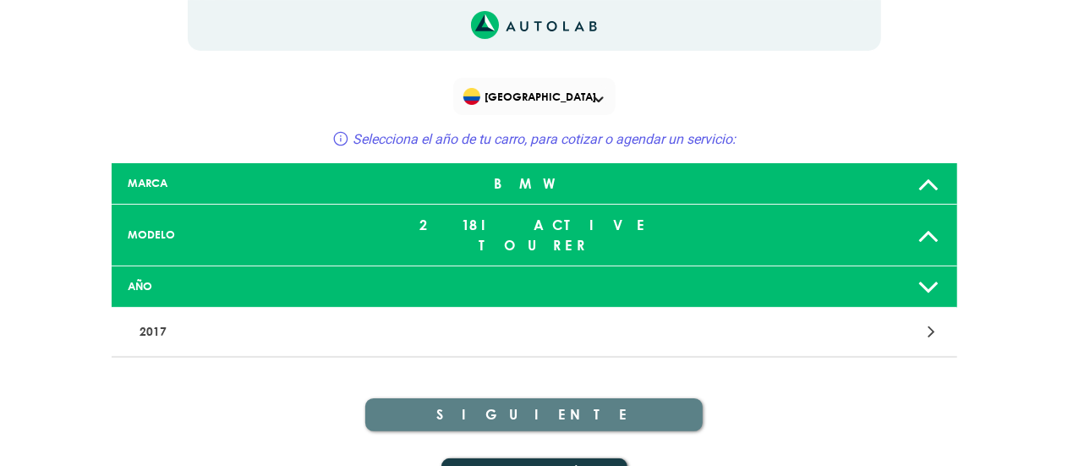
click at [938, 270] on icon at bounding box center [929, 287] width 22 height 34
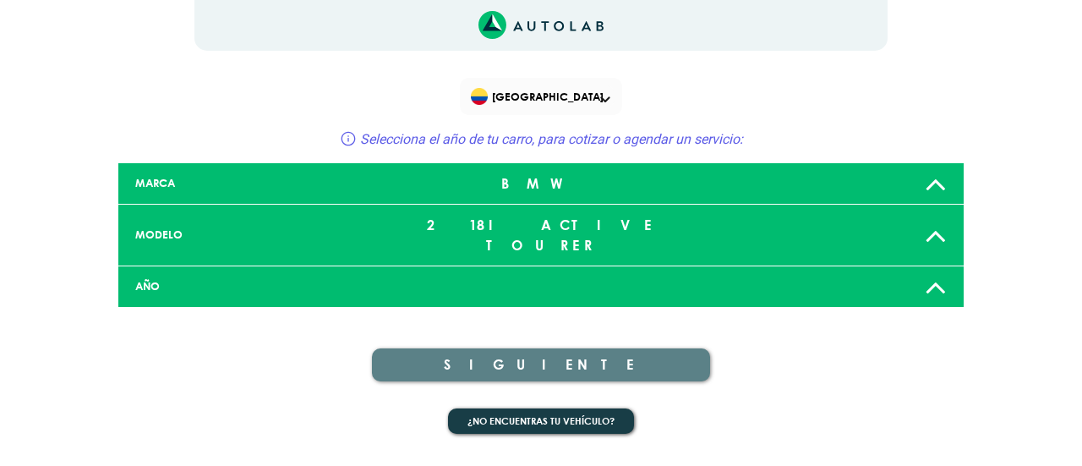
click at [938, 270] on icon at bounding box center [936, 287] width 22 height 34
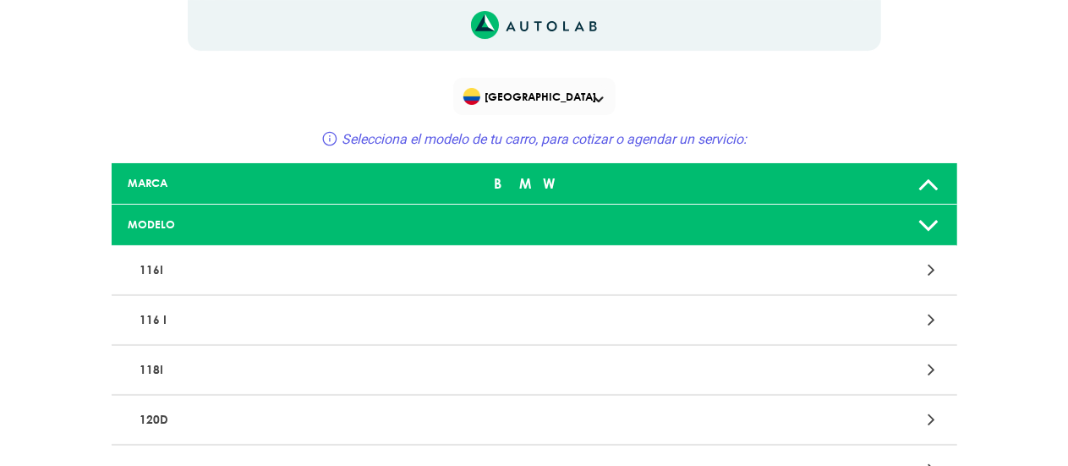
scroll to position [457, 0]
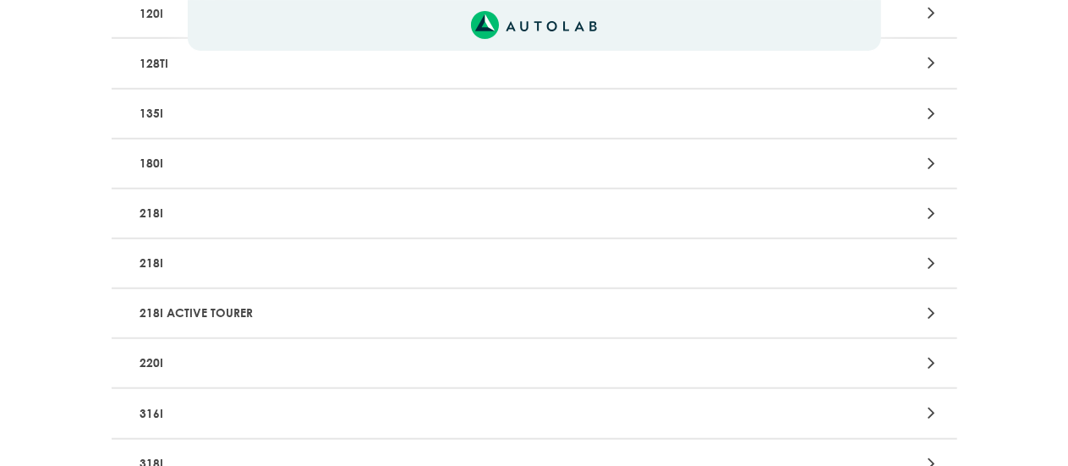
click at [254, 264] on p "218I" at bounding box center [396, 263] width 527 height 31
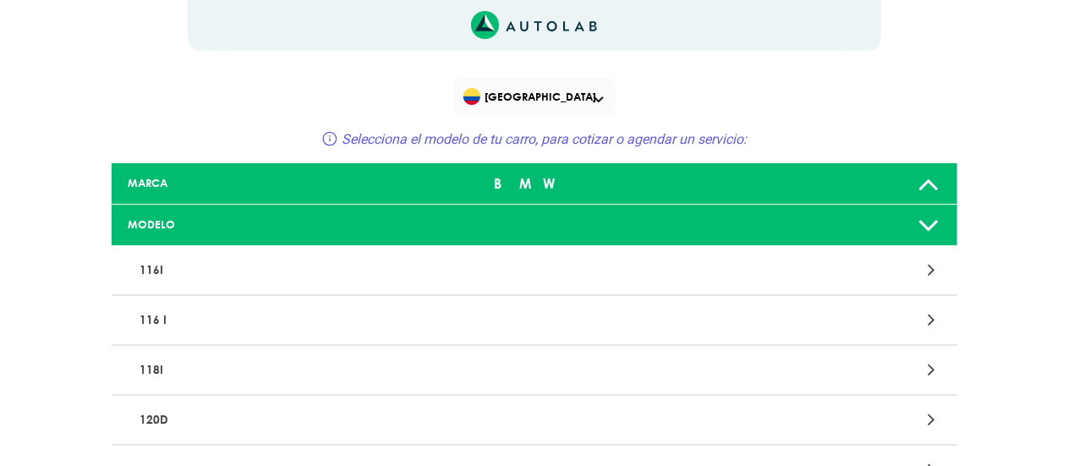
scroll to position [457, 0]
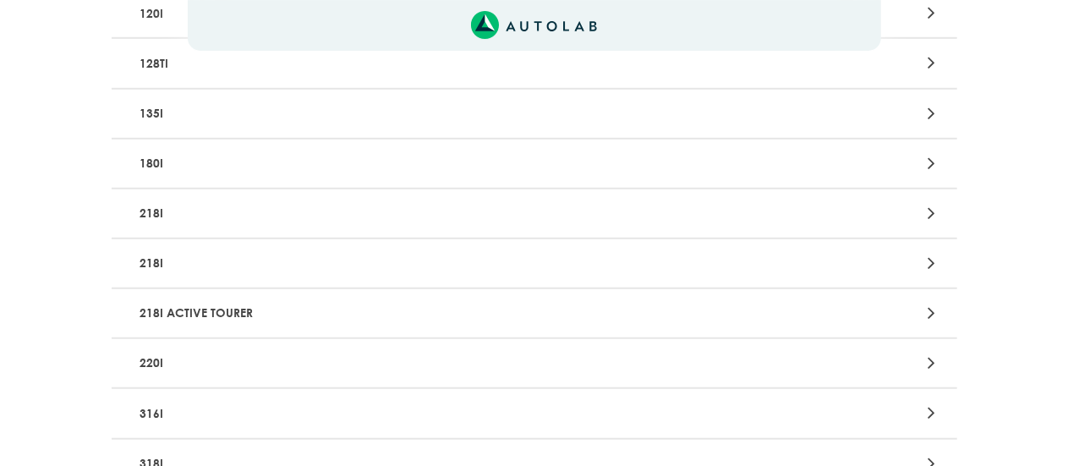
click at [186, 211] on p "218I" at bounding box center [396, 213] width 527 height 31
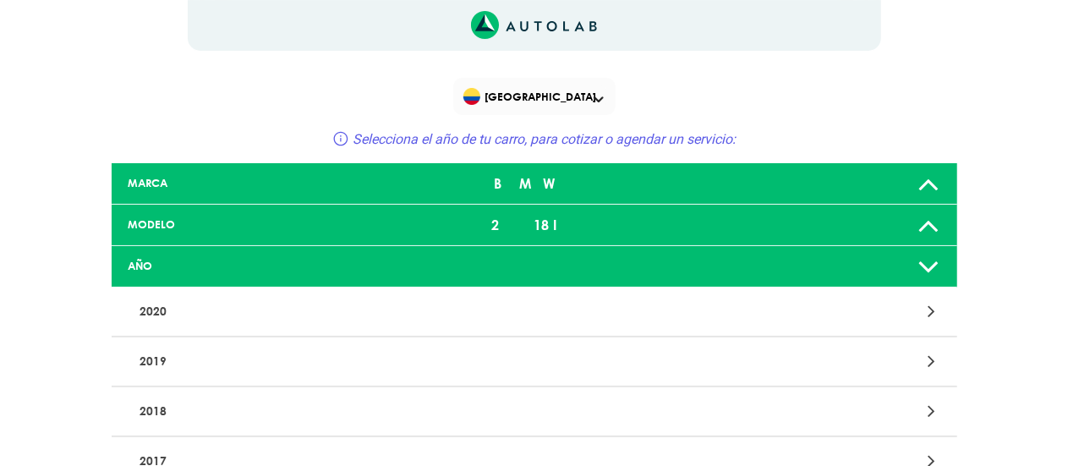
click at [163, 317] on p "2020" at bounding box center [396, 311] width 527 height 31
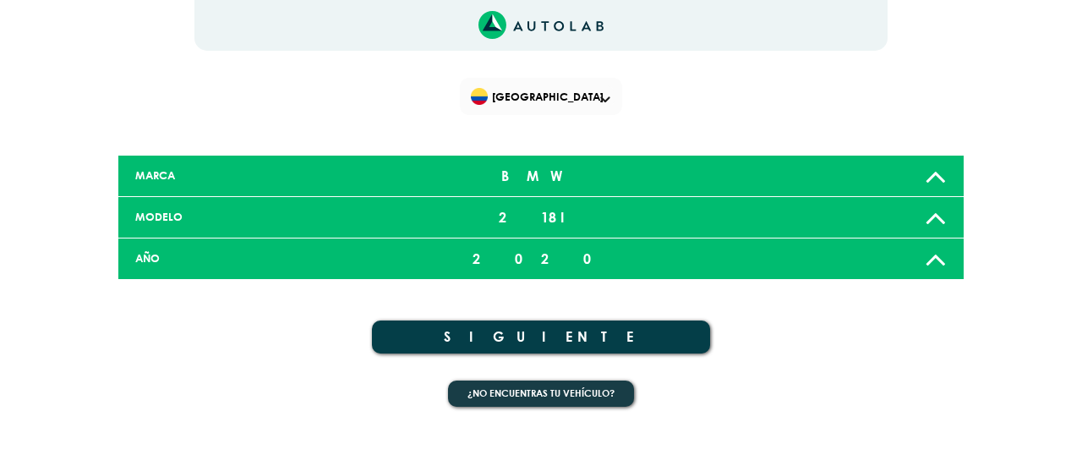
click at [495, 336] on button "SIGUIENTE" at bounding box center [541, 336] width 338 height 33
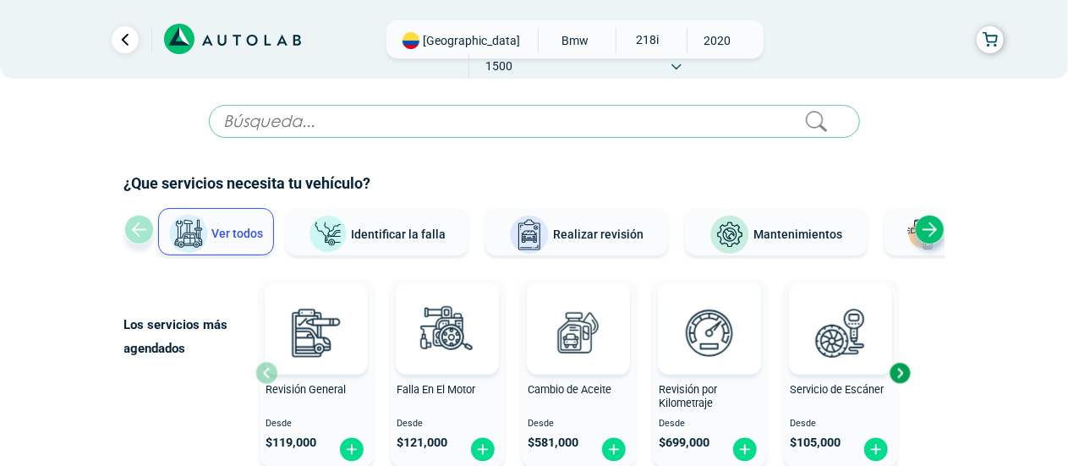
click at [252, 114] on input "text" at bounding box center [534, 121] width 651 height 33
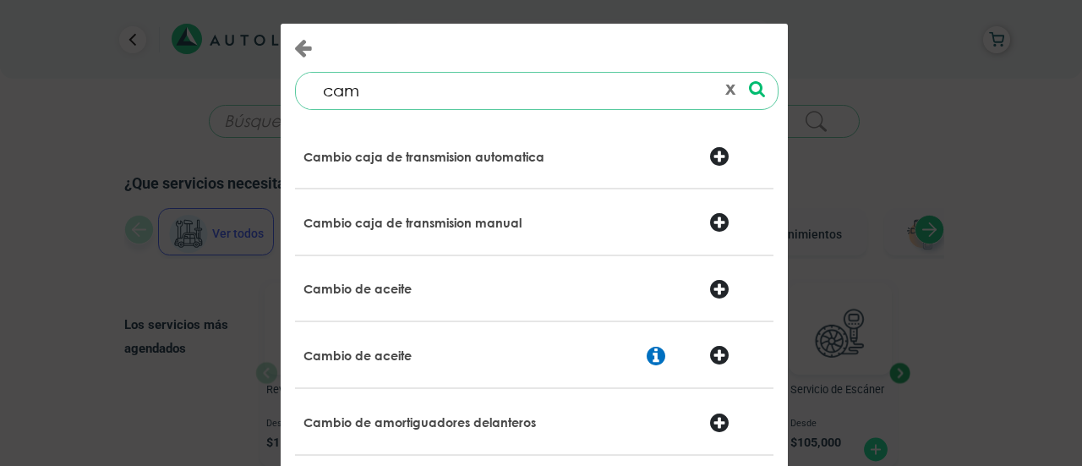
type input "cam"
click at [380, 300] on div "Cambio de aceite" at bounding box center [453, 291] width 325 height 24
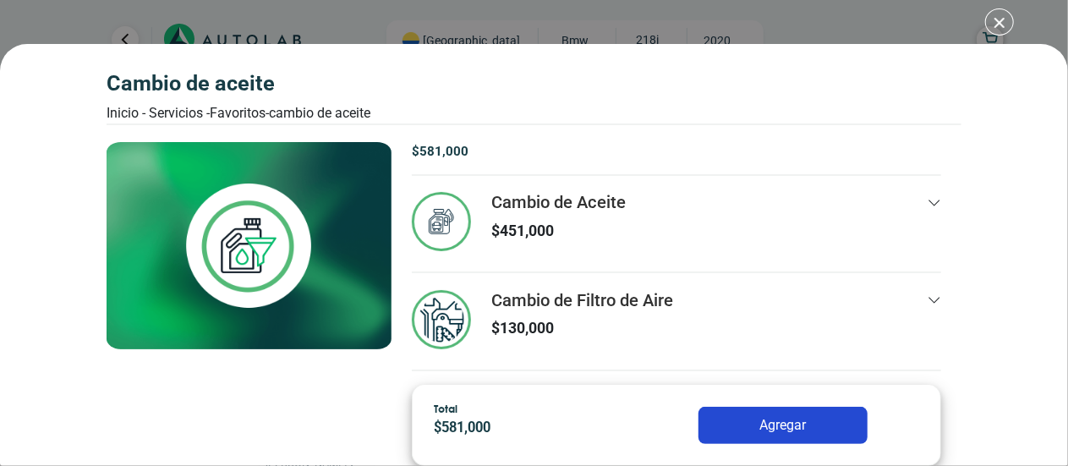
scroll to position [1003, 0]
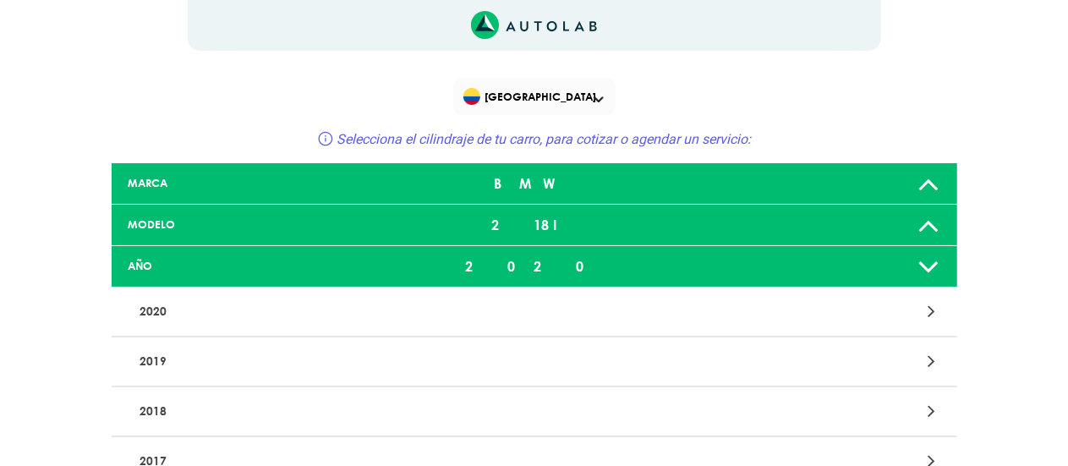
click at [1065, 261] on div "× ¡Reserva tranquilo! Sin datos de tarjeta ni pagos Aquí puedes ver tus servici…" at bounding box center [534, 342] width 1068 height 684
drag, startPoint x: 1065, startPoint y: 261, endPoint x: 1039, endPoint y: 422, distance: 162.7
click at [1039, 422] on div "× ¡Reserva tranquilo! Sin datos de tarjeta ni pagos Aquí puedes ver tus servici…" at bounding box center [534, 342] width 1068 height 684
click at [1039, 421] on div "× Te falto seleccionar algo de tu vehiculo Launch demo modal MARCA BMW MODELO 2…" at bounding box center [534, 424] width 1014 height 522
